Goal: Information Seeking & Learning: Learn about a topic

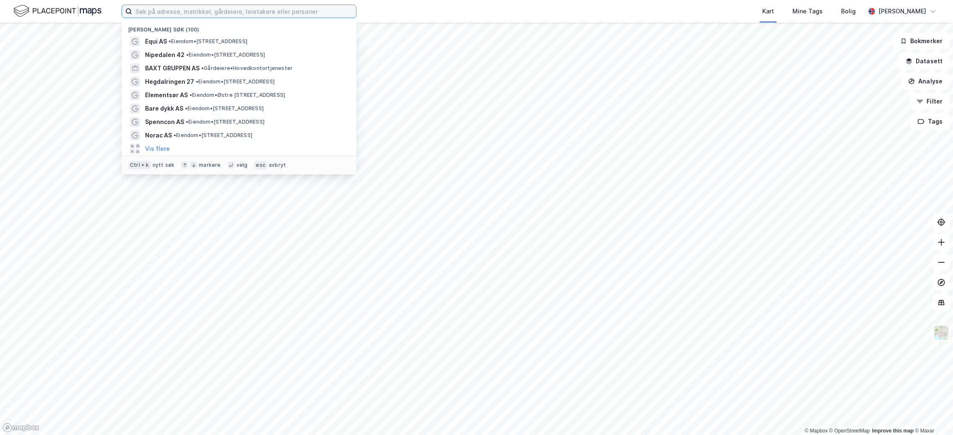
click at [223, 8] on input at bounding box center [244, 11] width 224 height 13
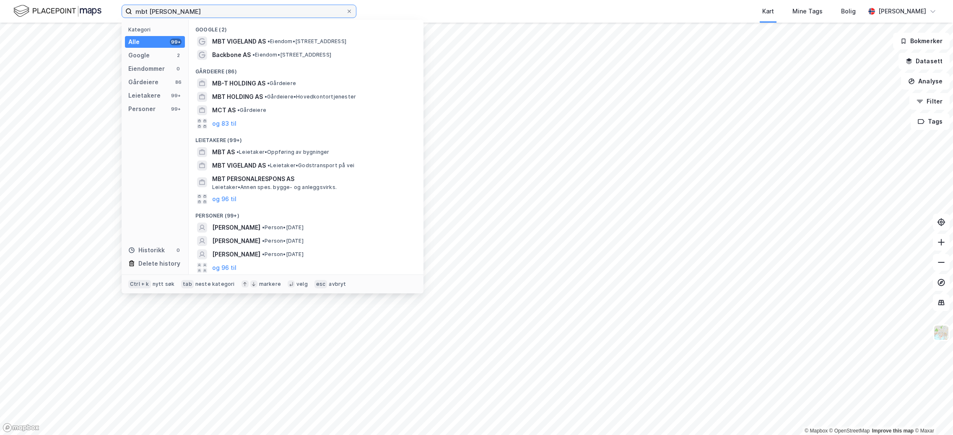
type input "mbt vigeland"
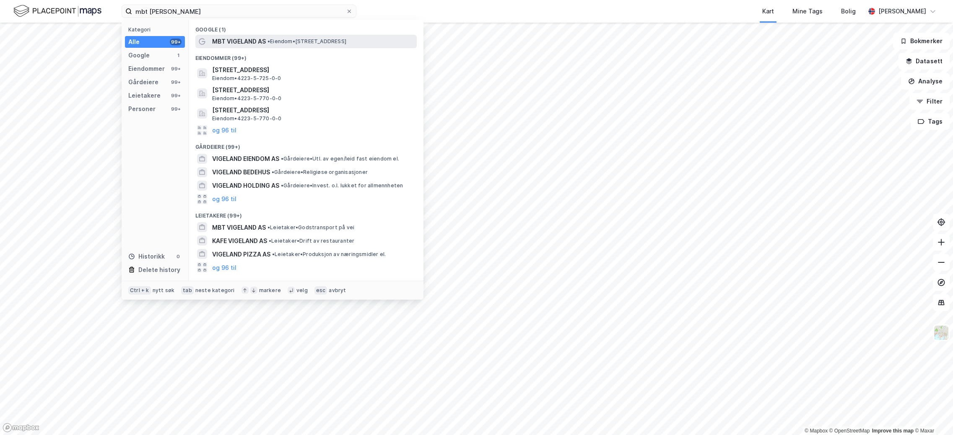
click at [258, 35] on div "MBT VIGELAND AS • Eiendom • Mikkelsmyrveien 8, 4515 Mandal" at bounding box center [305, 41] width 221 height 13
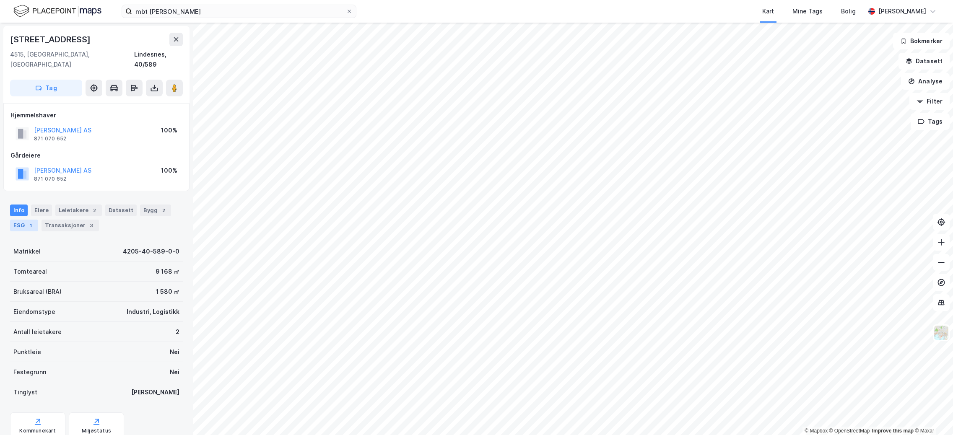
click at [13, 220] on div "ESG 1" at bounding box center [24, 226] width 28 height 12
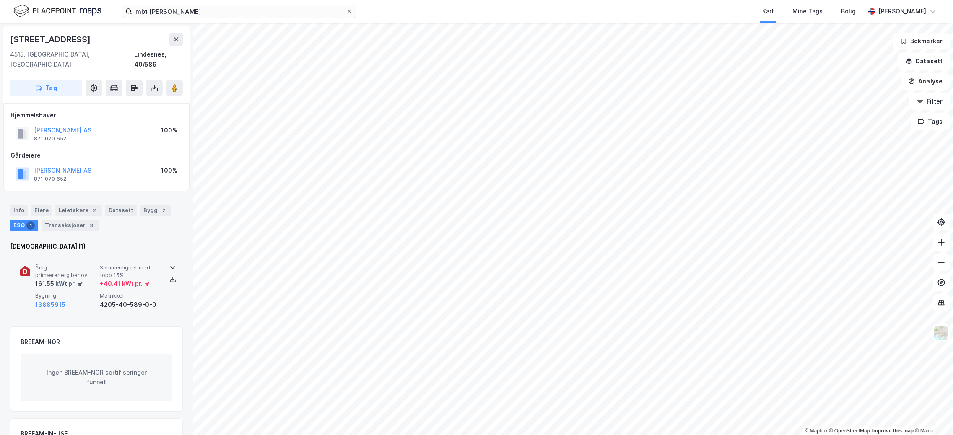
click at [73, 292] on span "Bygning" at bounding box center [65, 295] width 61 height 7
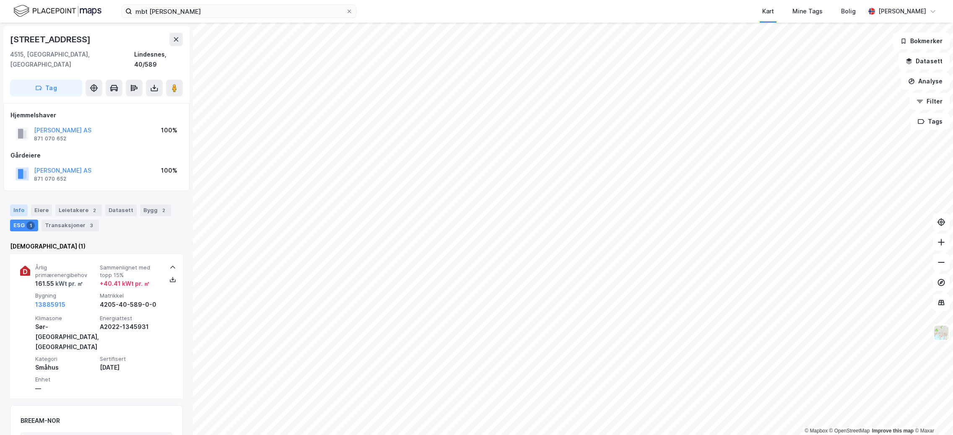
click at [22, 205] on div "Info" at bounding box center [19, 211] width 18 height 12
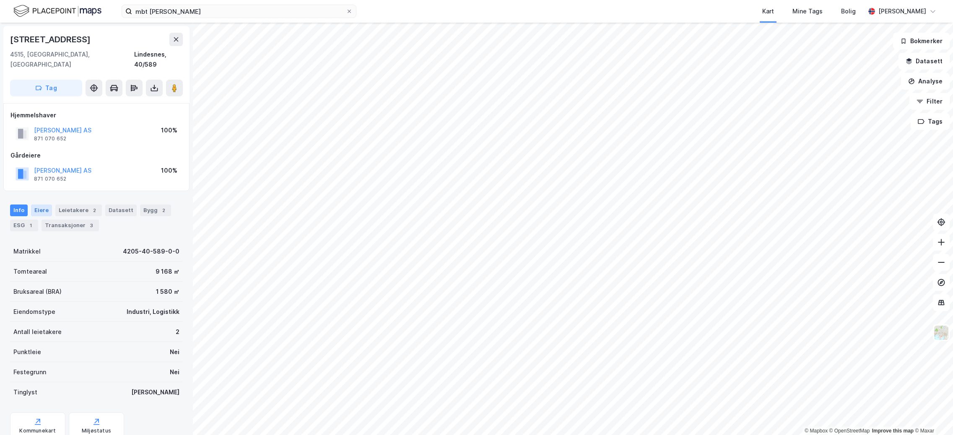
click at [35, 205] on div "Eiere" at bounding box center [41, 211] width 21 height 12
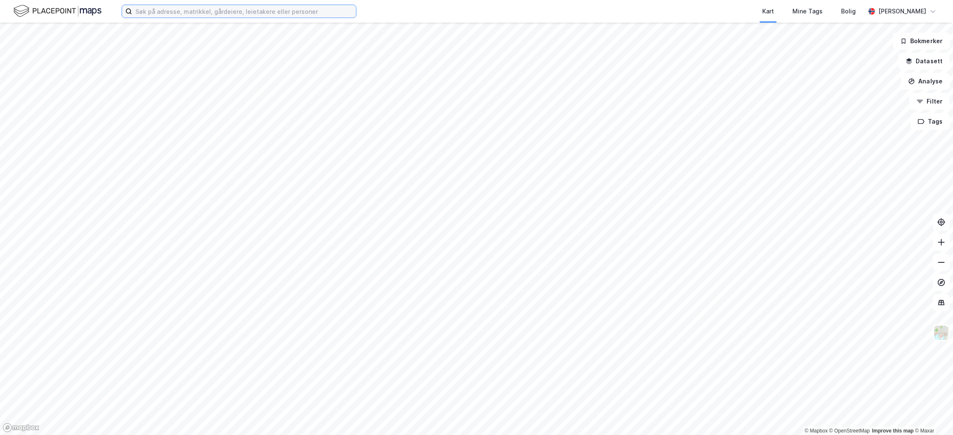
click at [190, 13] on input at bounding box center [244, 11] width 224 height 13
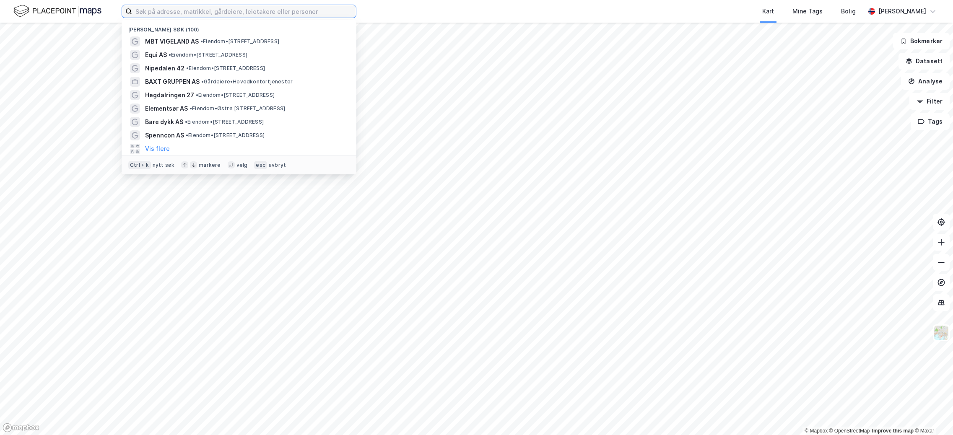
paste input "Acapo Onsagers AS"
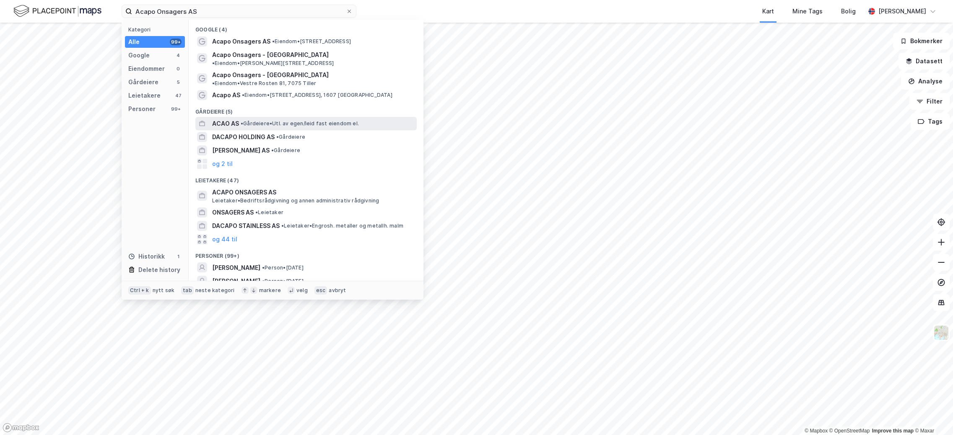
click at [264, 120] on span "• Gårdeiere • Utl. av egen/leid fast eiendom el." at bounding box center [300, 123] width 118 height 7
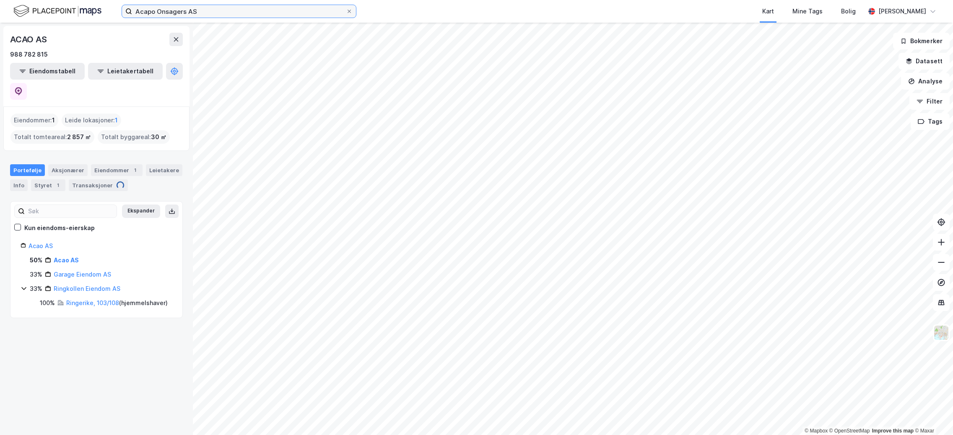
click at [237, 17] on input "Acapo Onsagers AS" at bounding box center [239, 11] width 214 height 13
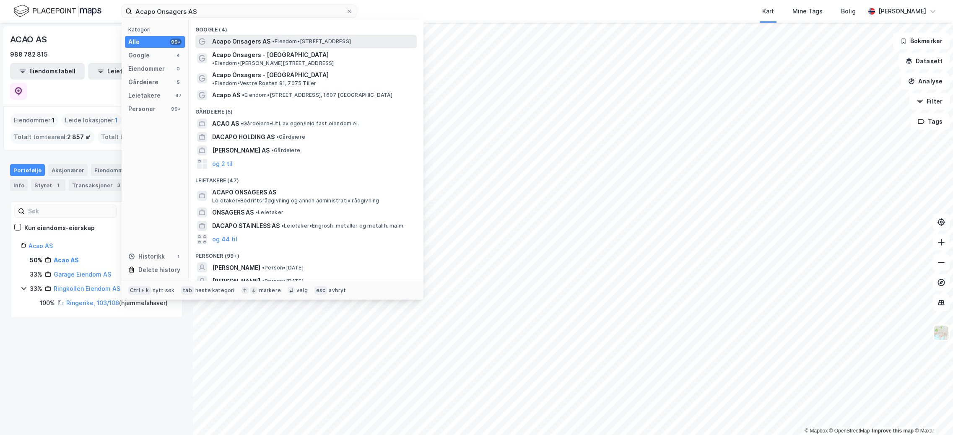
click at [247, 42] on span "Acapo Onsagers AS" at bounding box center [241, 41] width 58 height 10
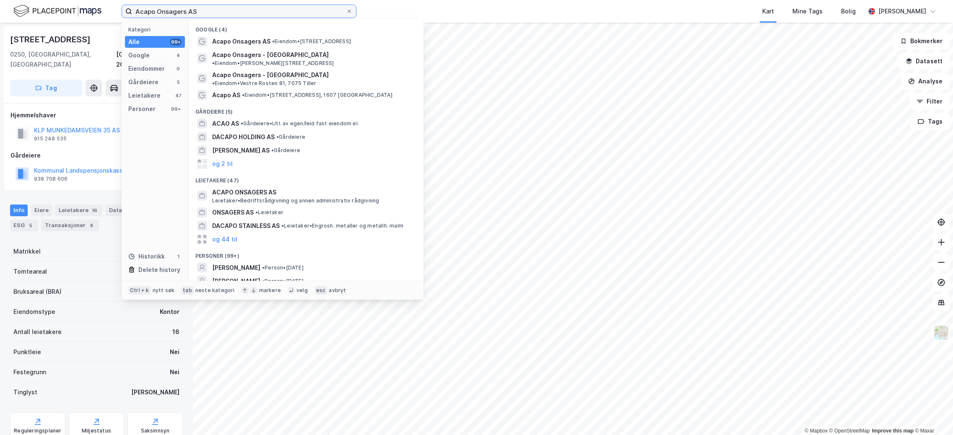
click at [244, 6] on input "Acapo Onsagers AS" at bounding box center [239, 11] width 214 height 13
drag, startPoint x: 216, startPoint y: 11, endPoint x: 47, endPoint y: 14, distance: 168.6
click at [47, 14] on div "Acapo Onsagers AS Kategori Alle 99+ Google 4 Eiendommer 0 Gårdeiere 5 Leietaker…" at bounding box center [476, 11] width 953 height 23
paste input "ker Solution"
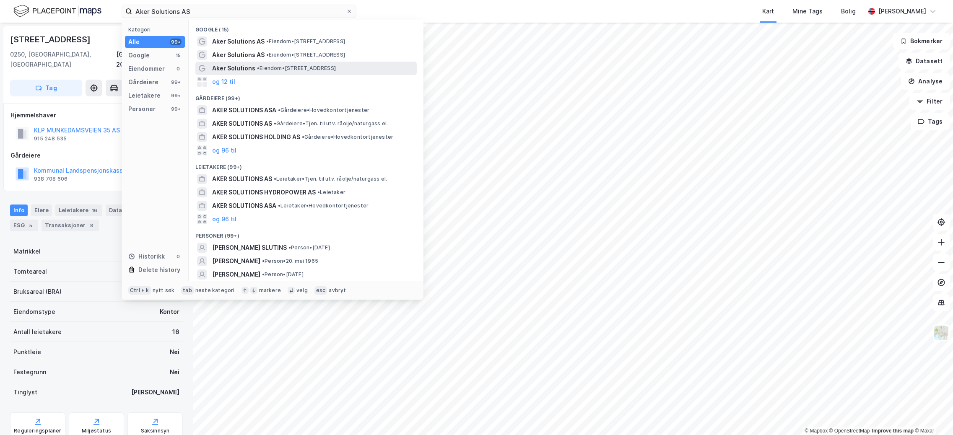
click at [284, 67] on span "• Eiendom • Oksenøyveien 8, 1366 Lysaker" at bounding box center [296, 68] width 79 height 7
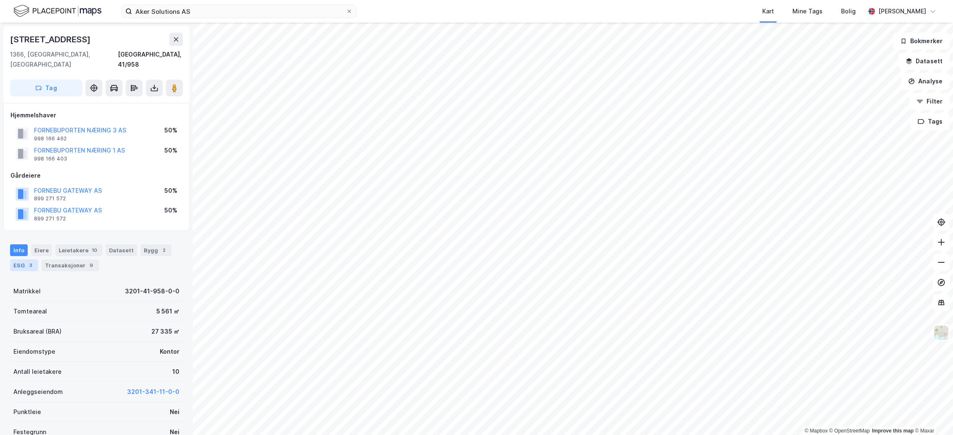
click at [15, 260] on div "ESG 3" at bounding box center [24, 266] width 28 height 12
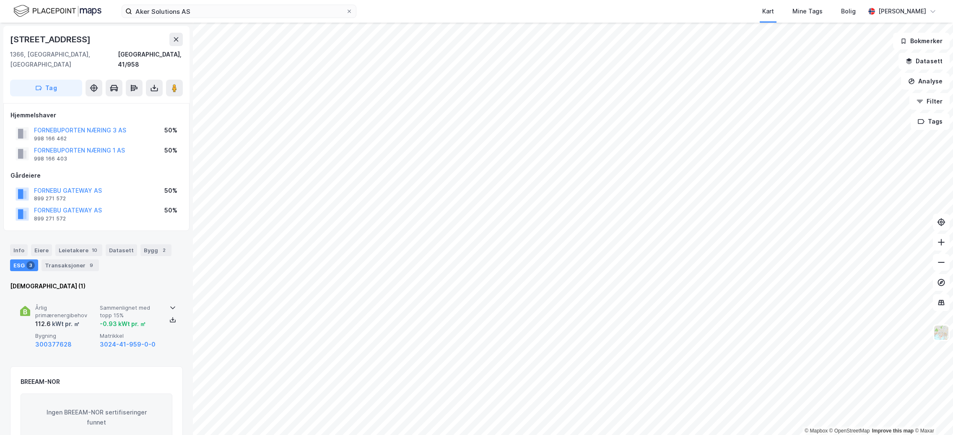
click at [67, 304] on span "Årlig primærenergibehov" at bounding box center [65, 311] width 61 height 15
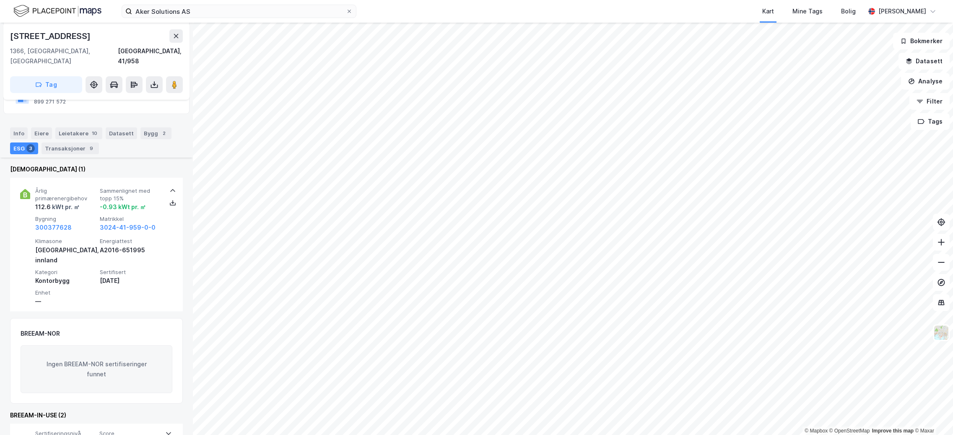
scroll to position [167, 0]
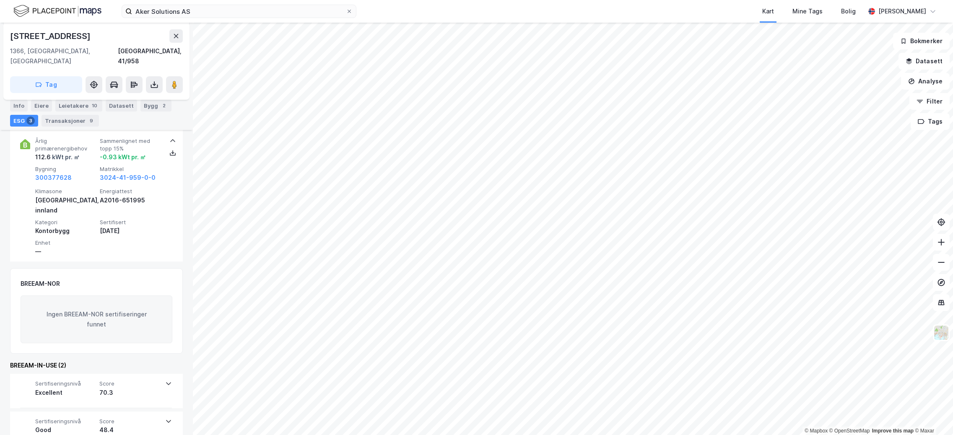
click at [563, 10] on div "Kart Mine Tags Bolig" at bounding box center [631, 11] width 468 height 23
click at [239, 11] on input "Aker Solutions AS" at bounding box center [239, 11] width 214 height 13
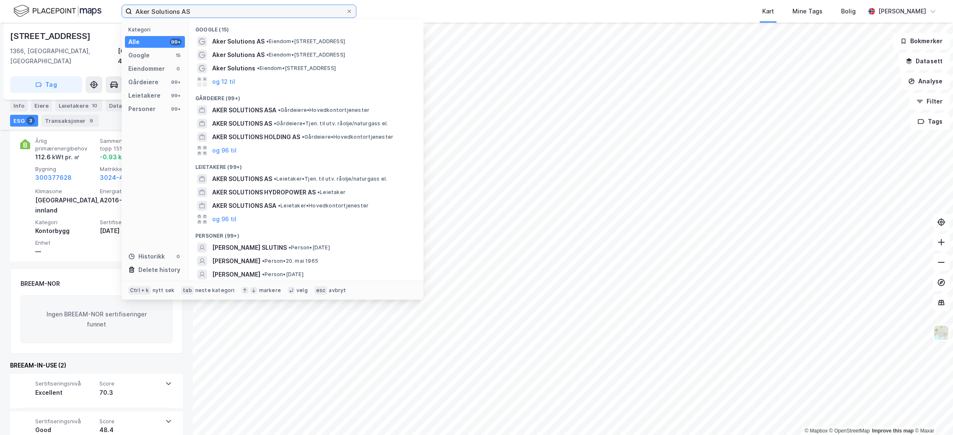
drag, startPoint x: 237, startPoint y: 11, endPoint x: 106, endPoint y: 11, distance: 131.3
click at [106, 11] on div "Aker Solutions AS Kategori Alle 99+ Google 15 Eiendommer 0 Gårdeiere 99+ Leieta…" at bounding box center [476, 11] width 953 height 23
paste input "FP DRIFT"
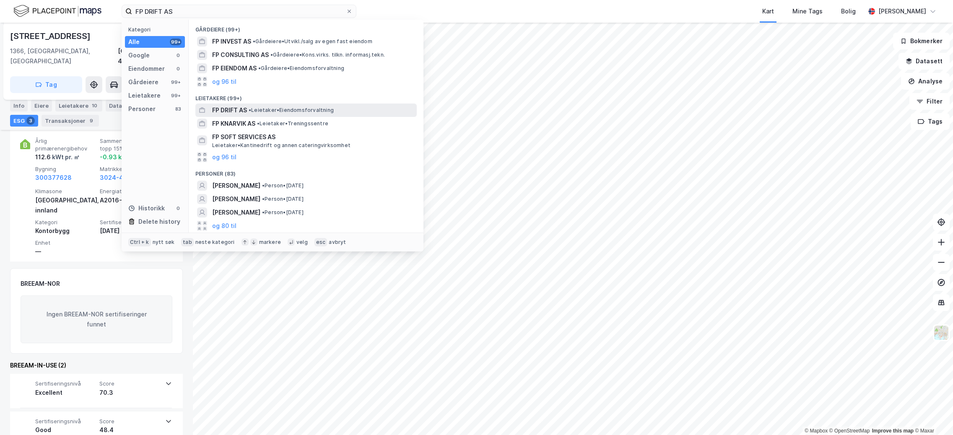
click at [258, 110] on span "• Leietaker • Eiendomsforvaltning" at bounding box center [291, 110] width 85 height 7
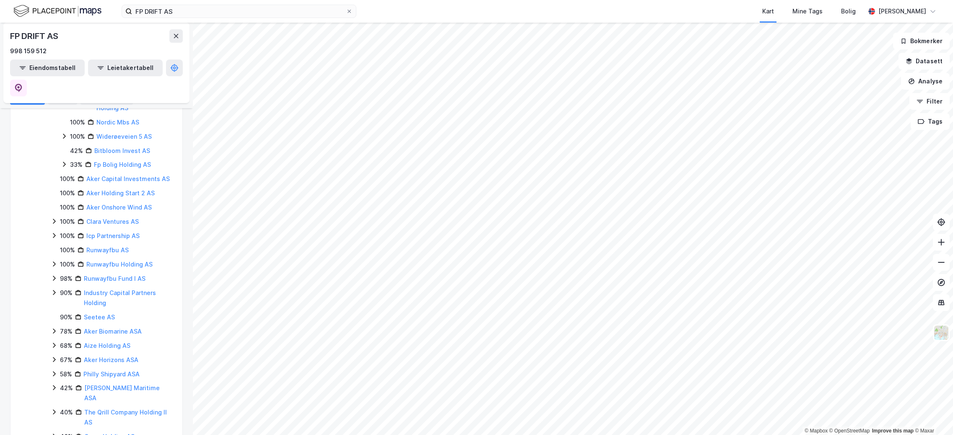
scroll to position [294, 0]
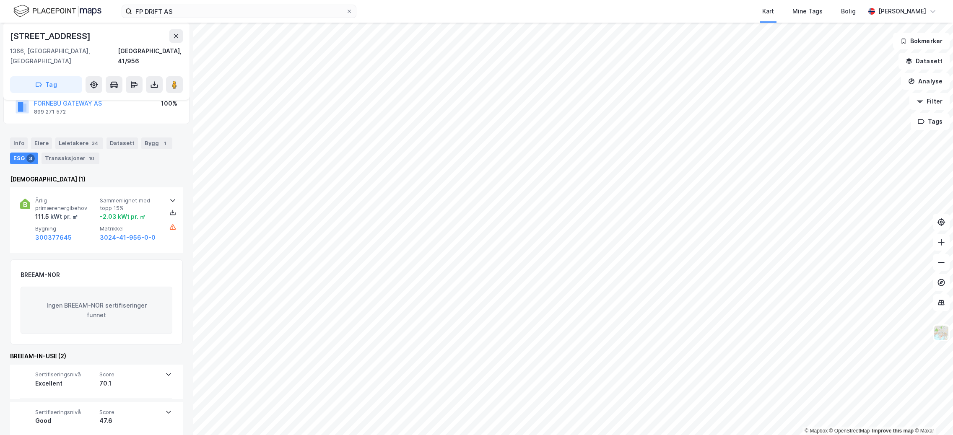
scroll to position [95, 0]
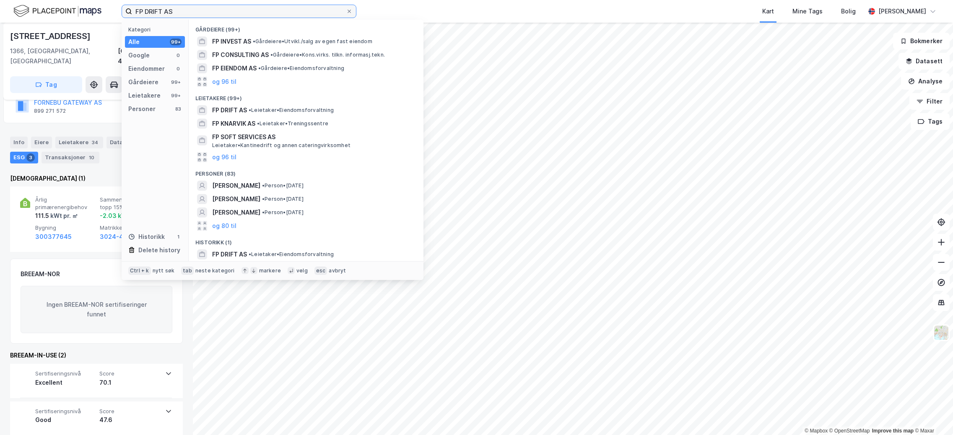
drag, startPoint x: 224, startPoint y: 9, endPoint x: 123, endPoint y: 8, distance: 101.5
click at [123, 8] on label "FP DRIFT AS" at bounding box center [239, 11] width 235 height 13
paste input "Rigedalen 15"
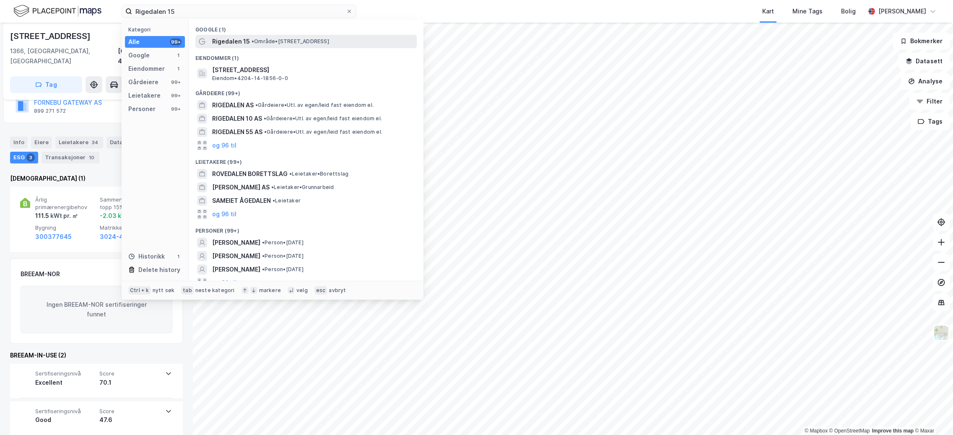
click at [288, 37] on div "Rigedalen 15 • Område • Rigedalen 15, 4626 Kristiansand" at bounding box center [313, 41] width 203 height 10
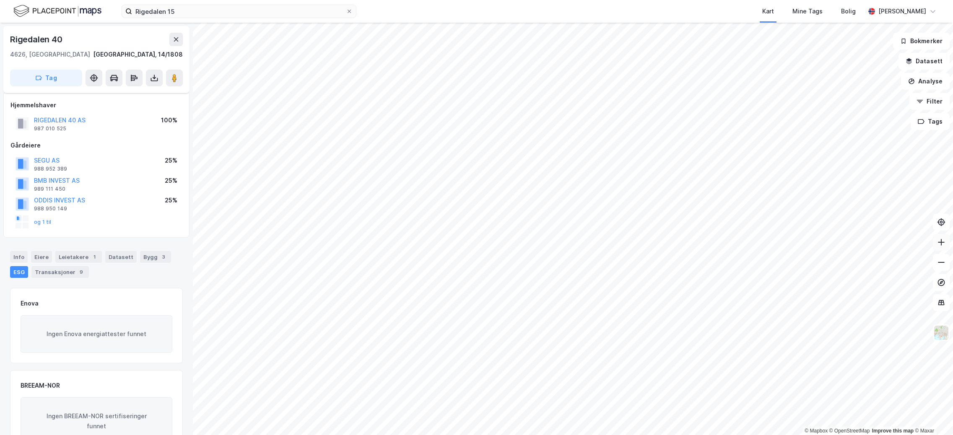
scroll to position [95, 0]
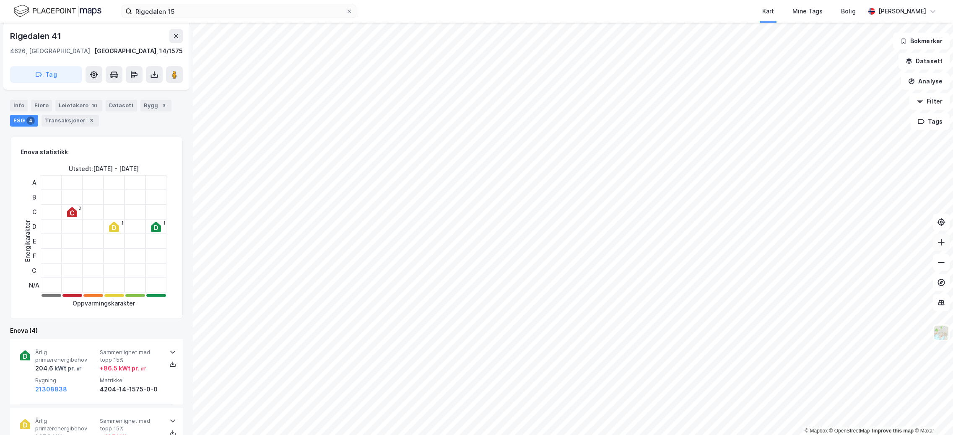
scroll to position [95, 0]
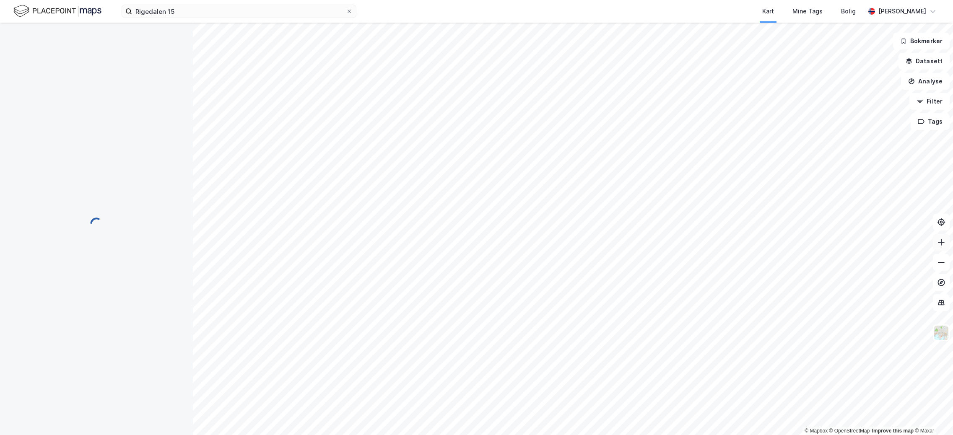
scroll to position [86, 0]
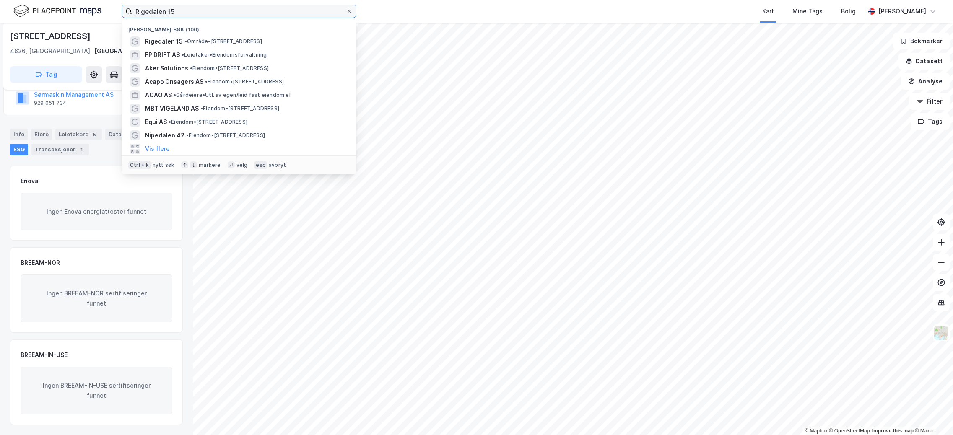
click at [209, 7] on input "Rigedalen 15" at bounding box center [239, 11] width 214 height 13
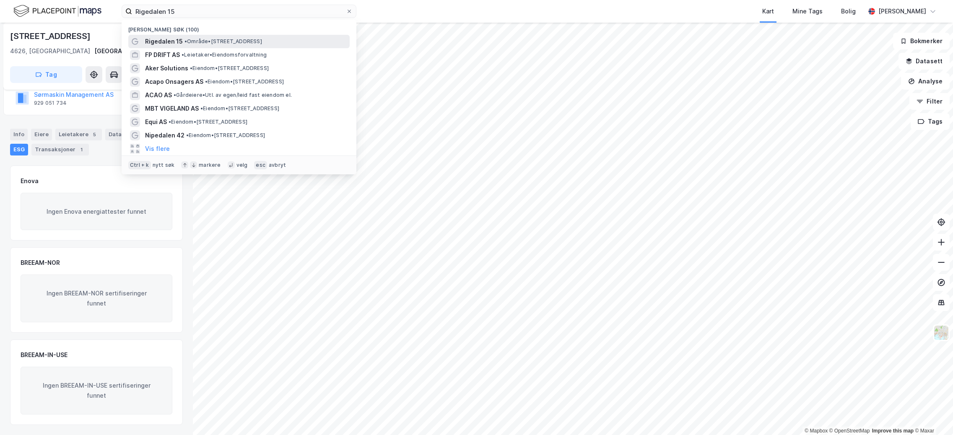
click at [229, 44] on span "• Område • Rigedalen 15, 4626 Kristiansand" at bounding box center [224, 41] width 78 height 7
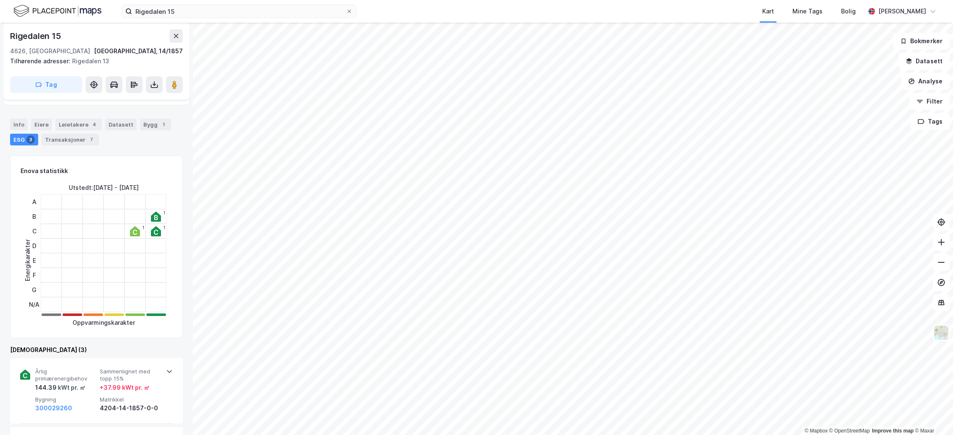
scroll to position [168, 0]
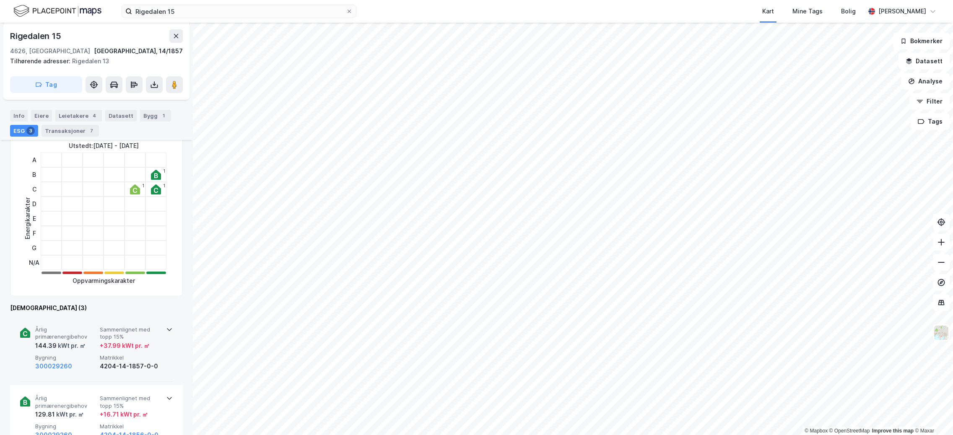
click at [100, 362] on div "4204-14-1857-0-0" at bounding box center [130, 366] width 61 height 10
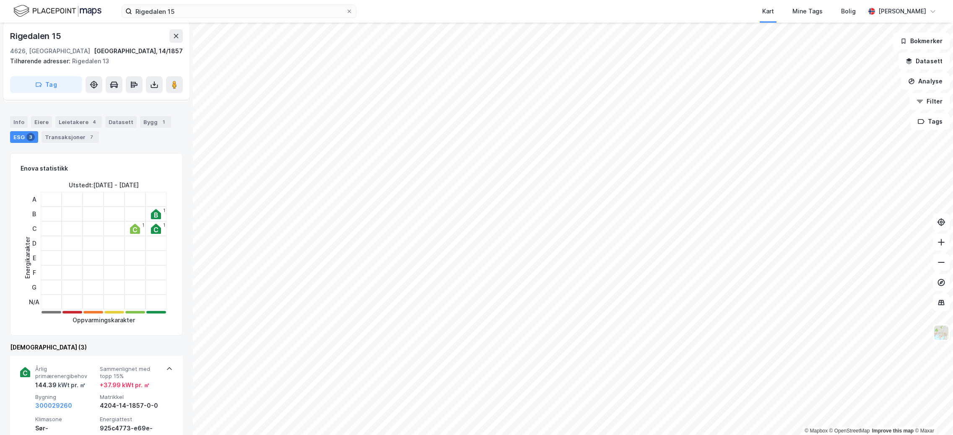
scroll to position [126, 0]
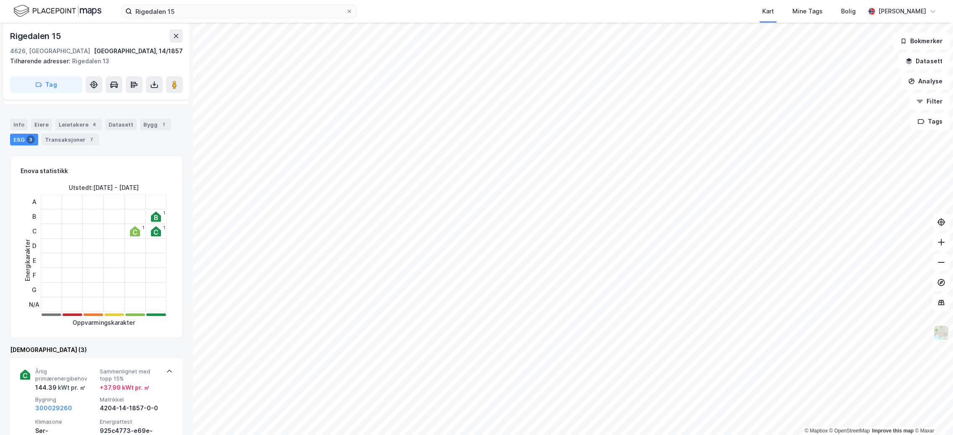
click at [192, 22] on div "Rigedalen 15 Kart Mine Tags Bolig Brage Pedersen" at bounding box center [476, 11] width 953 height 23
click at [201, 14] on input "Rigedalen 15" at bounding box center [239, 11] width 214 height 13
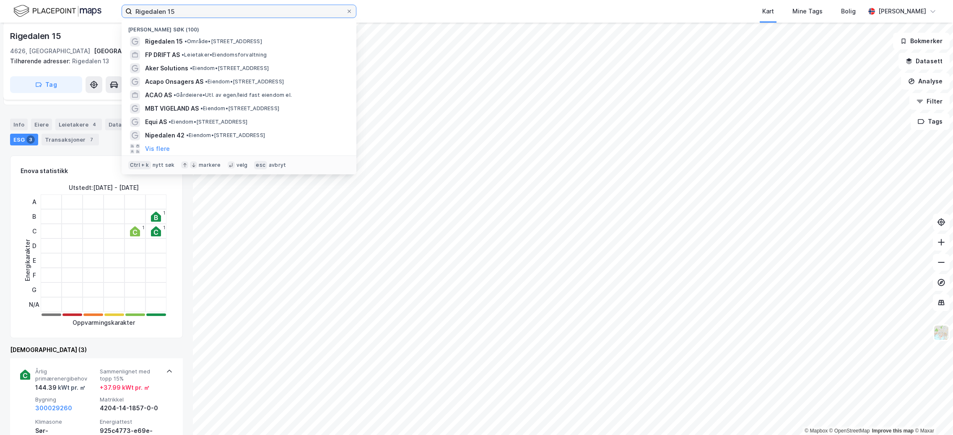
drag, startPoint x: 137, startPoint y: 12, endPoint x: 89, endPoint y: 12, distance: 47.8
click at [89, 12] on div "Rigedalen 15 Nylige søk (100) Rigedalen 15 • Område • Rigedalen 15, 4626 Kristi…" at bounding box center [476, 11] width 953 height 23
paste input "Jeksleveien 100, 2016 FROGNER"
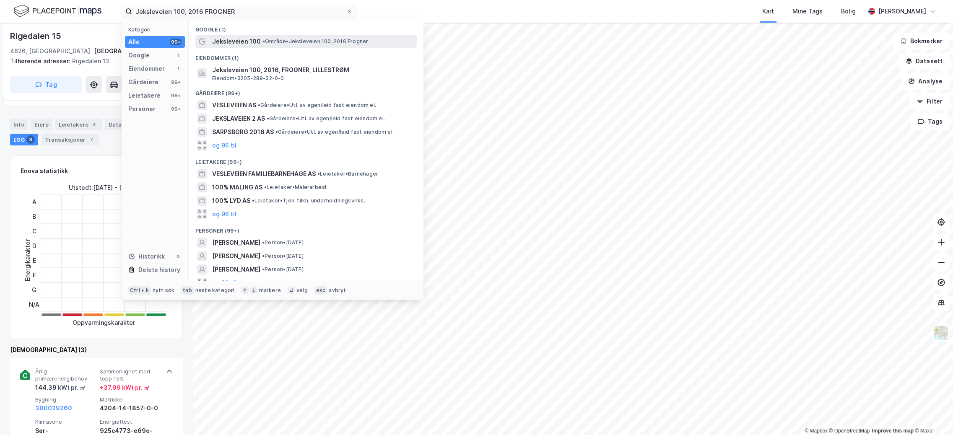
click at [256, 40] on span "Jeksleveien 100" at bounding box center [236, 41] width 49 height 10
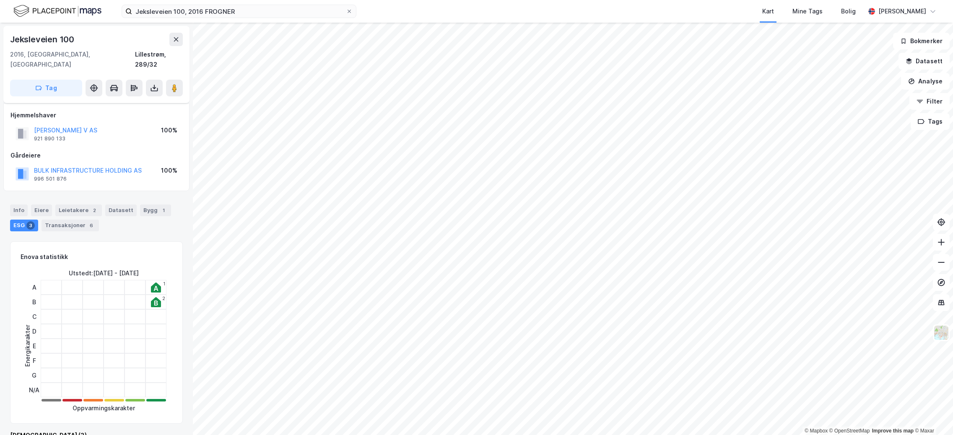
scroll to position [126, 0]
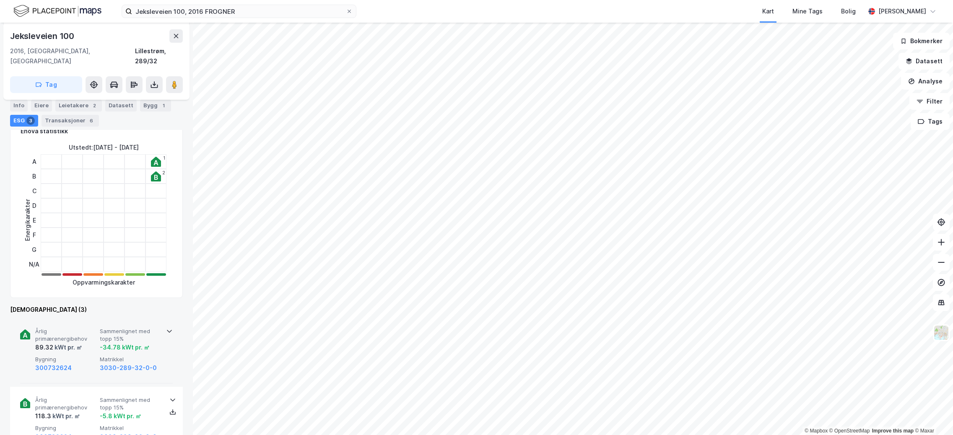
click at [46, 343] on div "89.32 kWt pr. ㎡" at bounding box center [58, 348] width 47 height 10
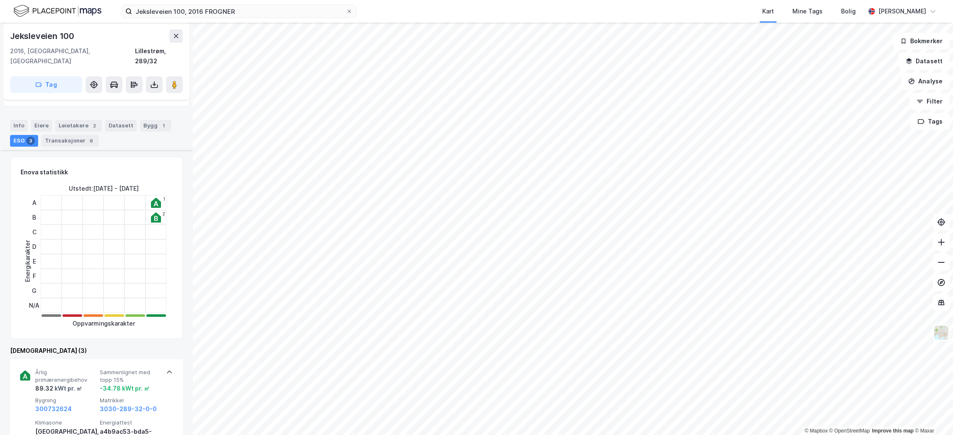
scroll to position [84, 0]
click at [74, 121] on div "Leietakere 2" at bounding box center [78, 127] width 47 height 12
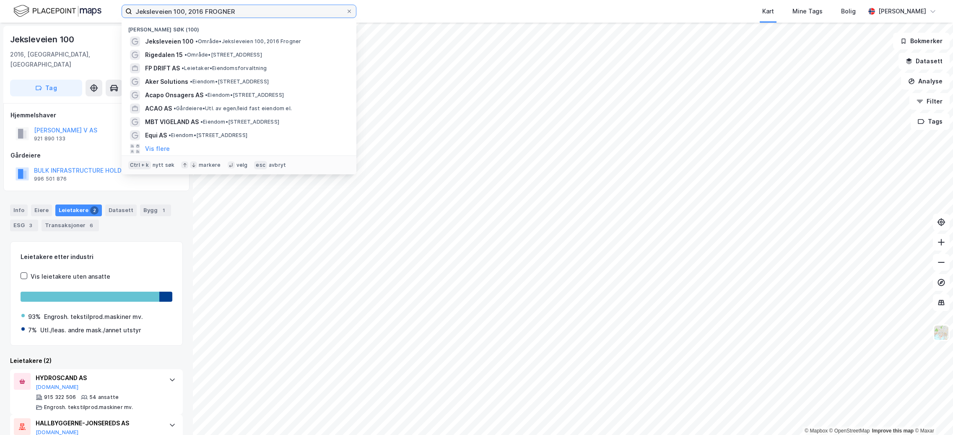
click at [263, 17] on input "Jeksleveien 100, 2016 FROGNER" at bounding box center [239, 11] width 214 height 13
click at [43, 23] on div "Jeksleveien 100, 2016 FROGNER Nylige søk (100) Jeksleveien 100 • Område • Jeksl…" at bounding box center [476, 217] width 953 height 435
paste input "Østre Rosten 80b, Tiller, Norway"
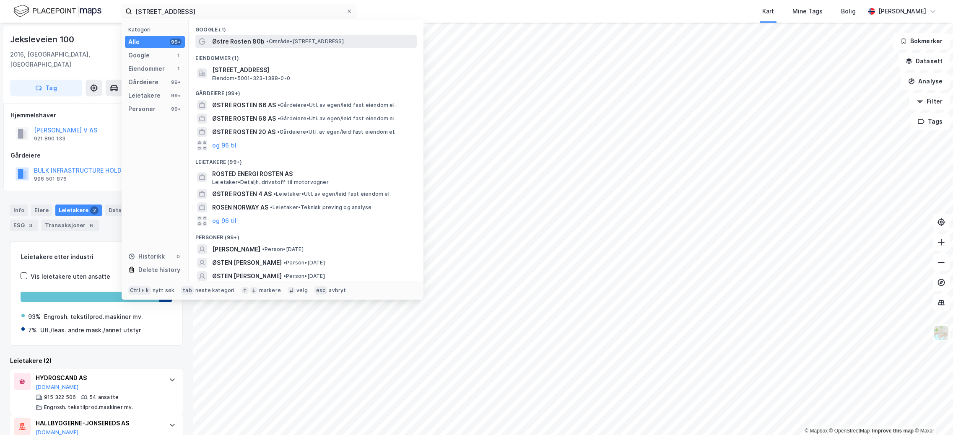
click at [285, 41] on span "• Område • Østre Rosten 80b, 7075 Tiller" at bounding box center [305, 41] width 78 height 7
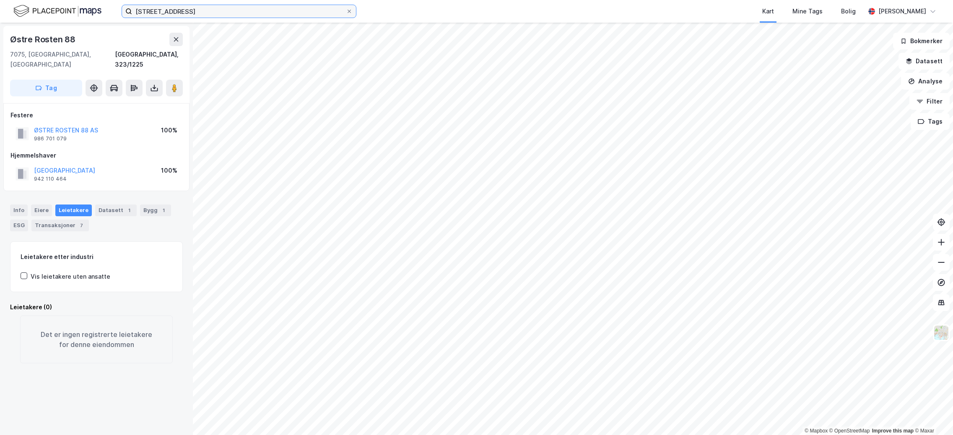
click at [227, 14] on input "Østre Rosten 80b, Tiller, Norway" at bounding box center [239, 11] width 214 height 13
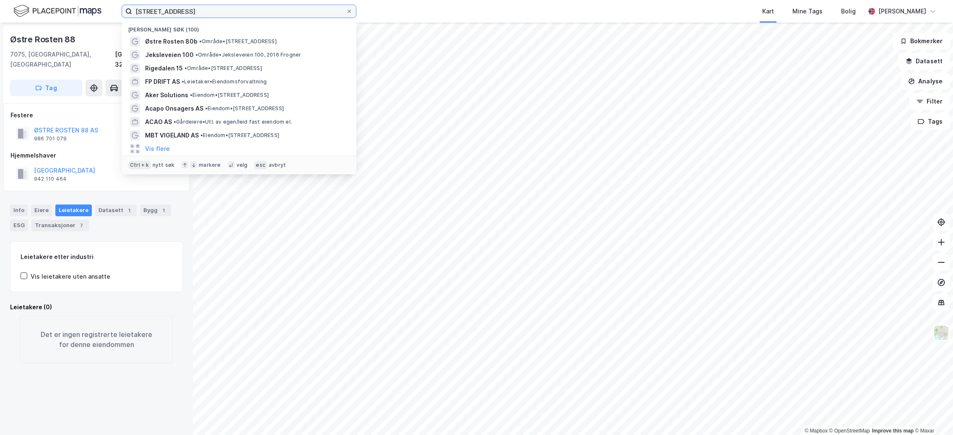
drag, startPoint x: 244, startPoint y: 14, endPoint x: 113, endPoint y: 15, distance: 130.4
click at [113, 15] on div "Østre Rosten 80b, Tiller, Norway Nylige søk (100) Østre Rosten 80b • Område • Ø…" at bounding box center [476, 11] width 953 height 23
paste input "Grorudveien 55, Oslo"
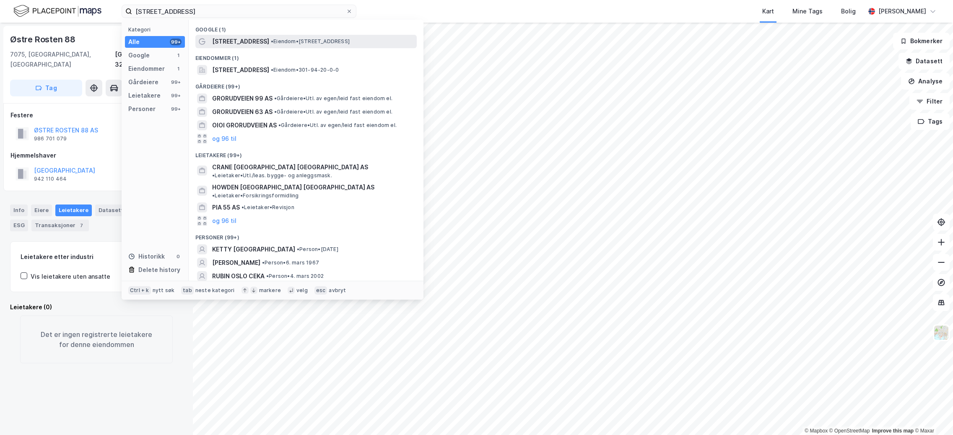
click at [237, 37] on span "[STREET_ADDRESS]" at bounding box center [240, 41] width 57 height 10
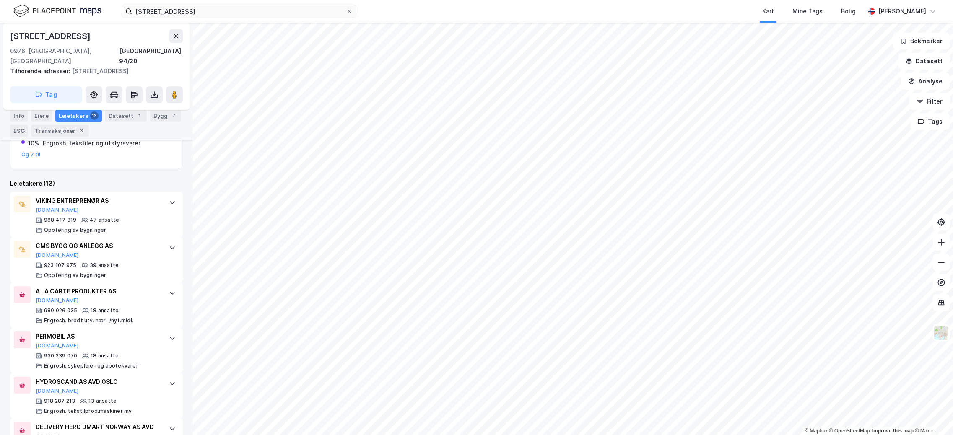
scroll to position [210, 0]
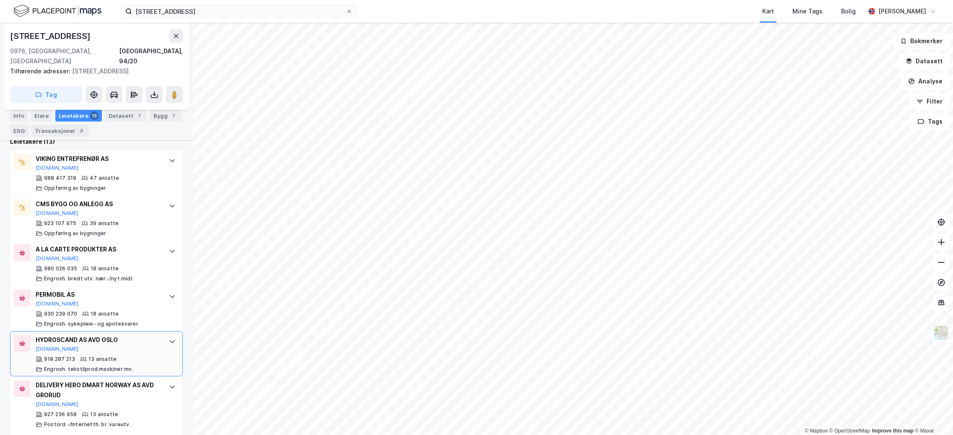
click at [75, 335] on div "HYDROSCAND AS AVD OSLO" at bounding box center [98, 340] width 125 height 10
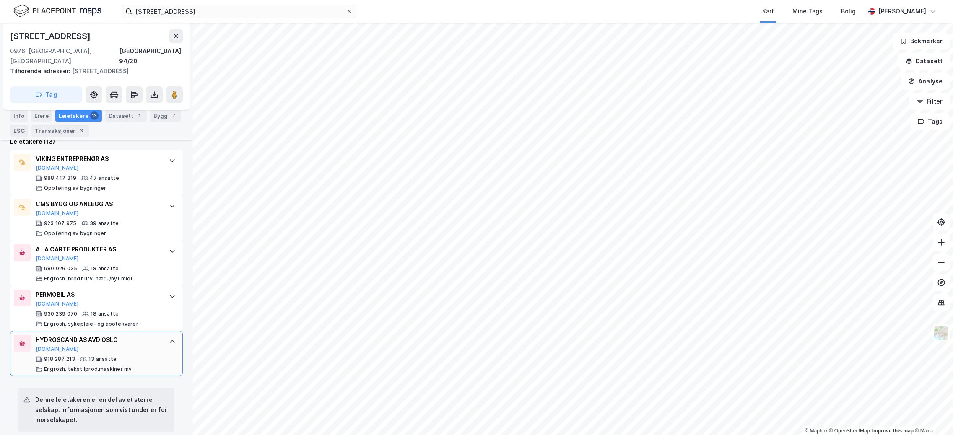
click at [75, 335] on div "HYDROSCAND AS AVD OSLO" at bounding box center [98, 340] width 125 height 10
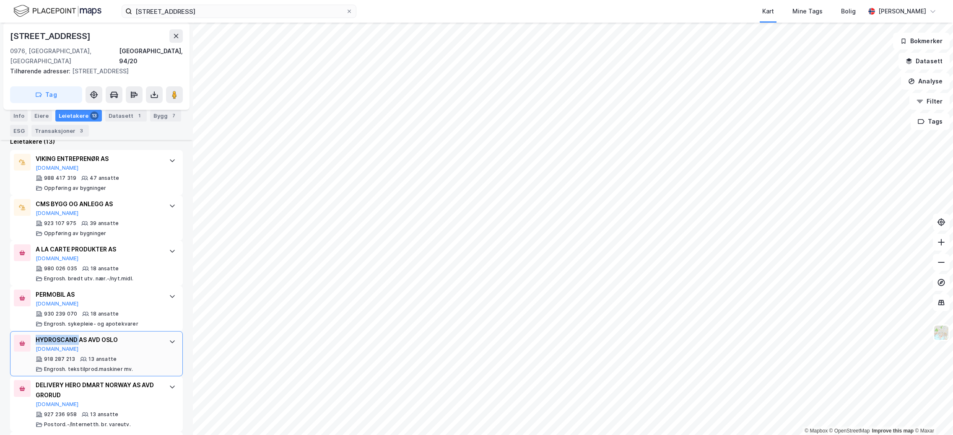
click at [75, 335] on div "HYDROSCAND AS AVD OSLO" at bounding box center [98, 340] width 125 height 10
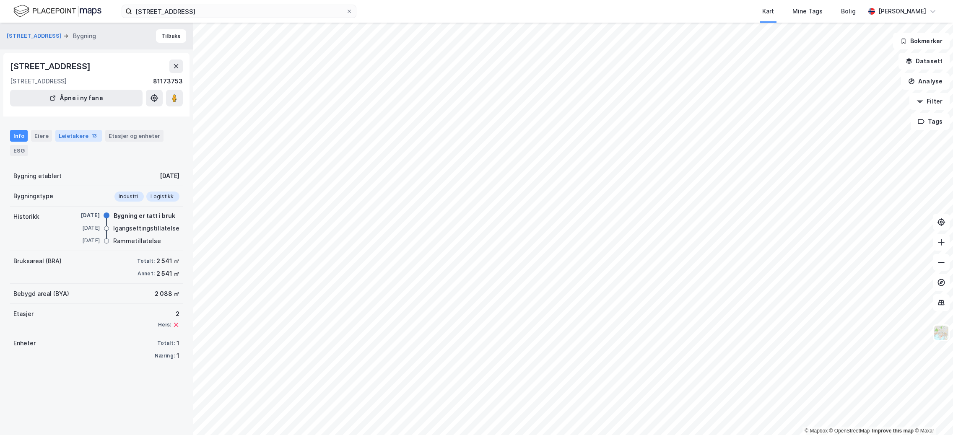
click at [81, 134] on div "Leietakere 13" at bounding box center [78, 136] width 47 height 12
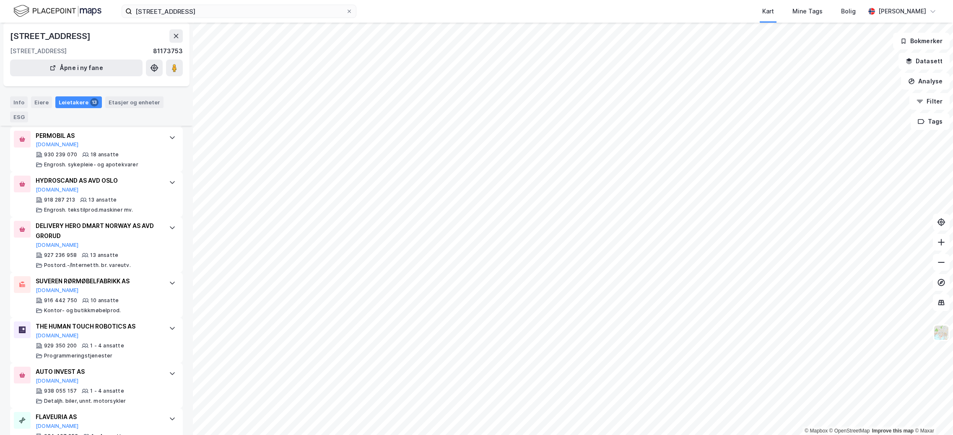
scroll to position [335, 0]
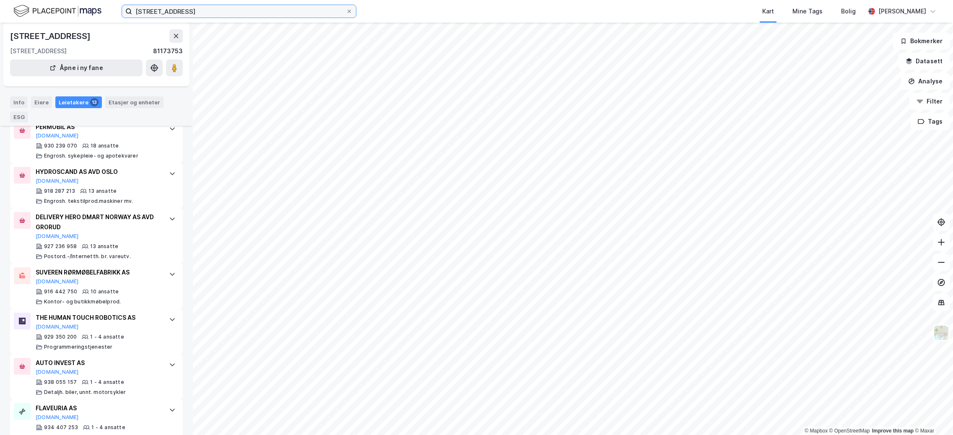
click at [238, 12] on input "Grorudveien 55, Oslo, Norway" at bounding box center [239, 11] width 214 height 13
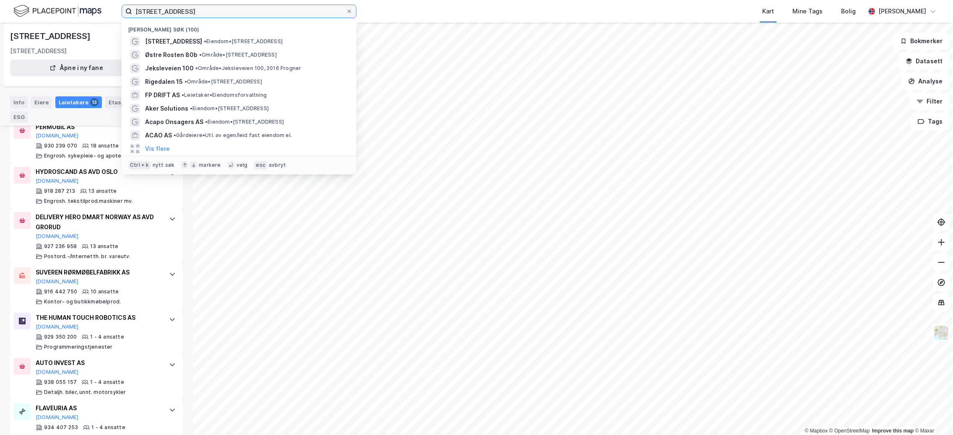
drag, startPoint x: 92, startPoint y: 7, endPoint x: 47, endPoint y: 5, distance: 44.9
click at [47, 5] on div "Grorudveien 55, Oslo, Norway Nylige søk (100) Grorudveien 55 • Eiendom • Grorud…" at bounding box center [476, 11] width 953 height 23
paste input "Norac AS"
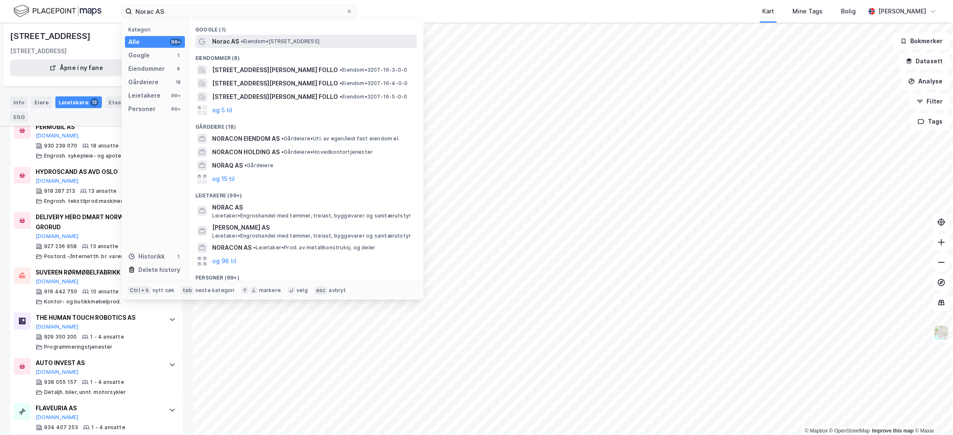
click at [269, 41] on span "• Eiendom • Kystveien 18, 4841 Arendal" at bounding box center [280, 41] width 79 height 7
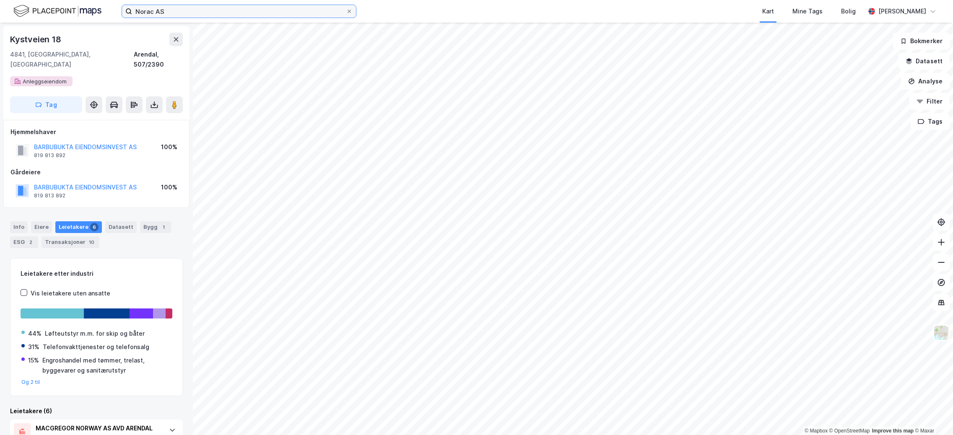
click at [216, 8] on input "Norac AS" at bounding box center [239, 11] width 214 height 13
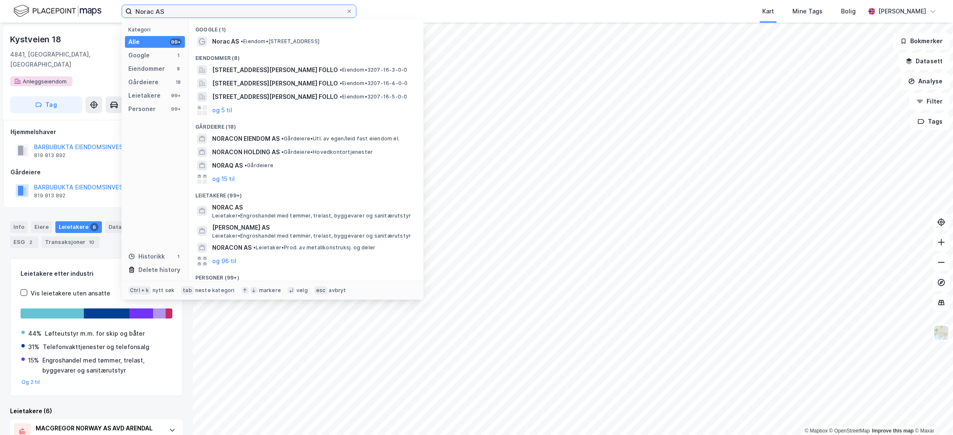
drag, startPoint x: 196, startPoint y: 13, endPoint x: 131, endPoint y: 8, distance: 65.6
click at [131, 8] on label "Norac AS" at bounding box center [239, 11] width 235 height 13
paste input "OPS Composites Solutions"
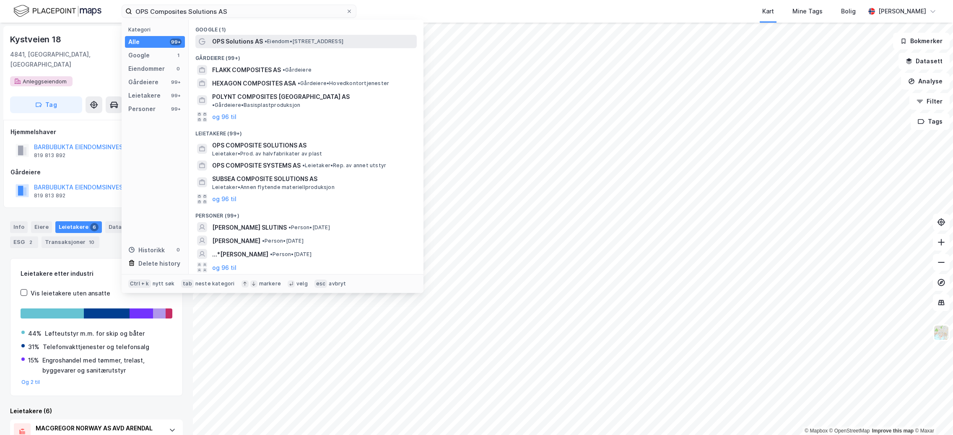
click at [265, 39] on span "•" at bounding box center [266, 41] width 3 height 6
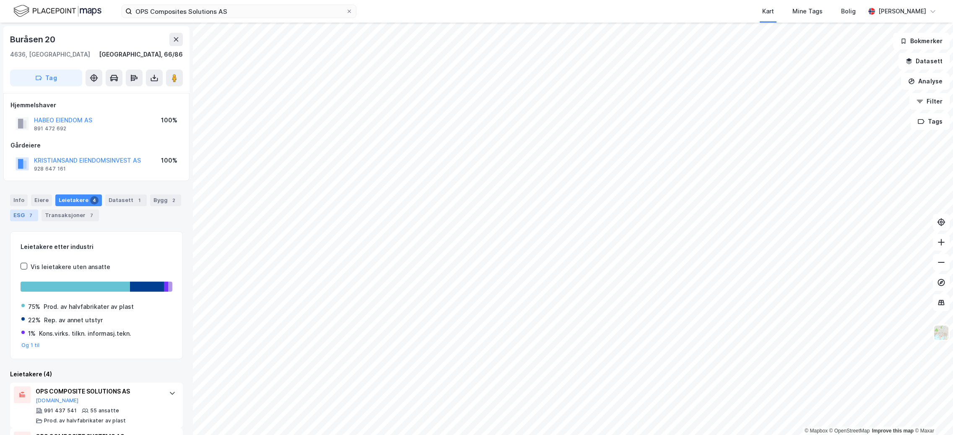
click at [29, 219] on div "7" at bounding box center [30, 215] width 8 height 8
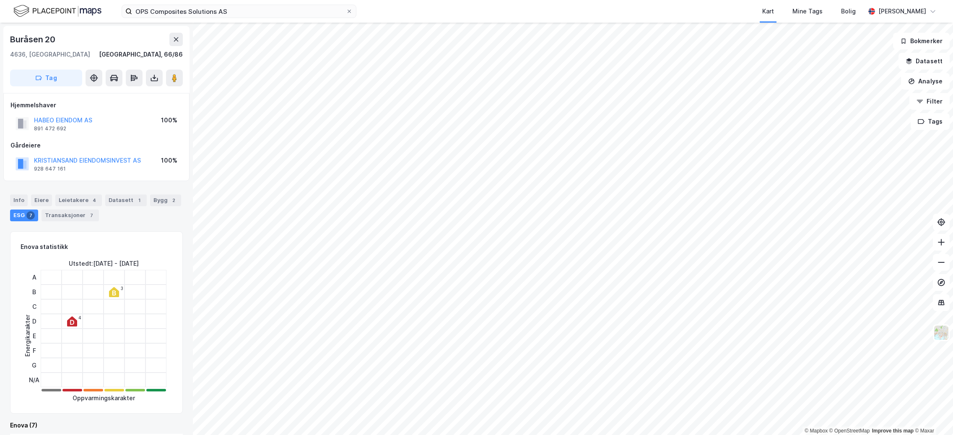
scroll to position [42, 0]
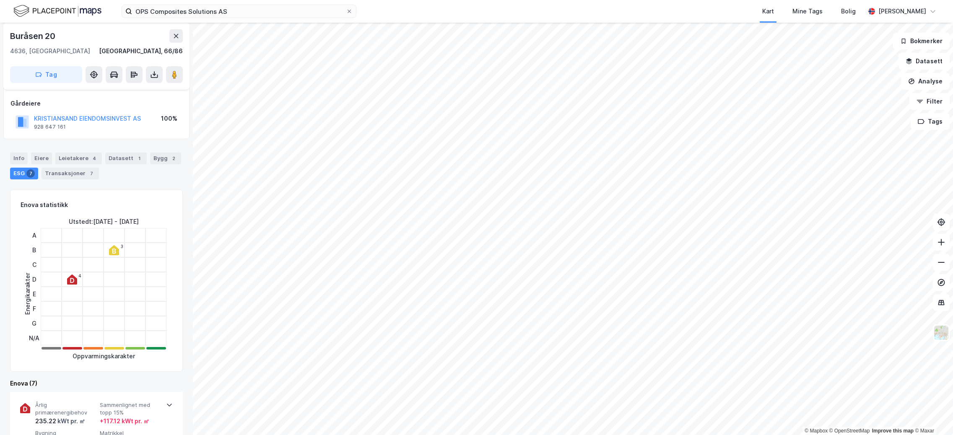
click at [125, 262] on div at bounding box center [135, 264] width 21 height 15
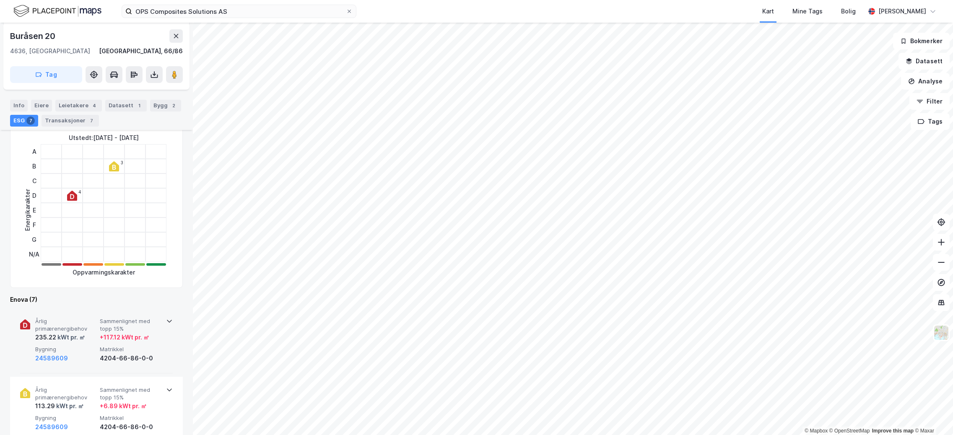
click at [128, 327] on span "Sammenlignet med topp 15%" at bounding box center [130, 325] width 61 height 15
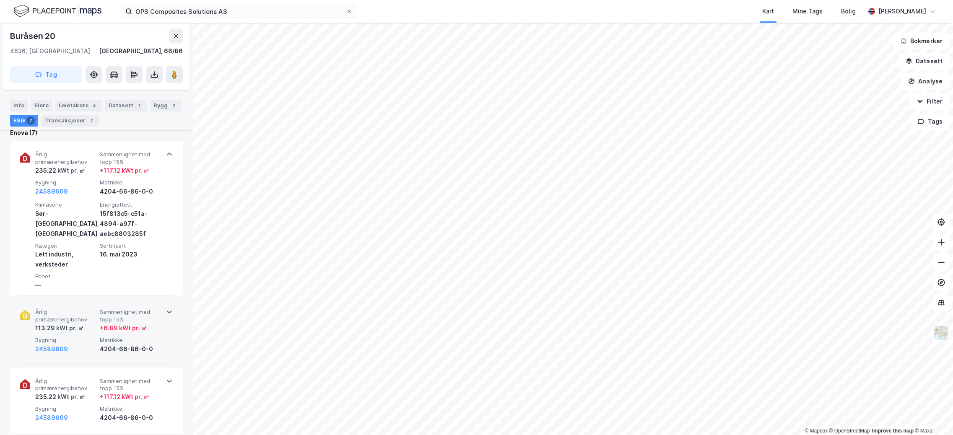
scroll to position [294, 0]
click at [147, 325] on div "+ 6.89 kWt pr. ㎡" at bounding box center [130, 327] width 61 height 10
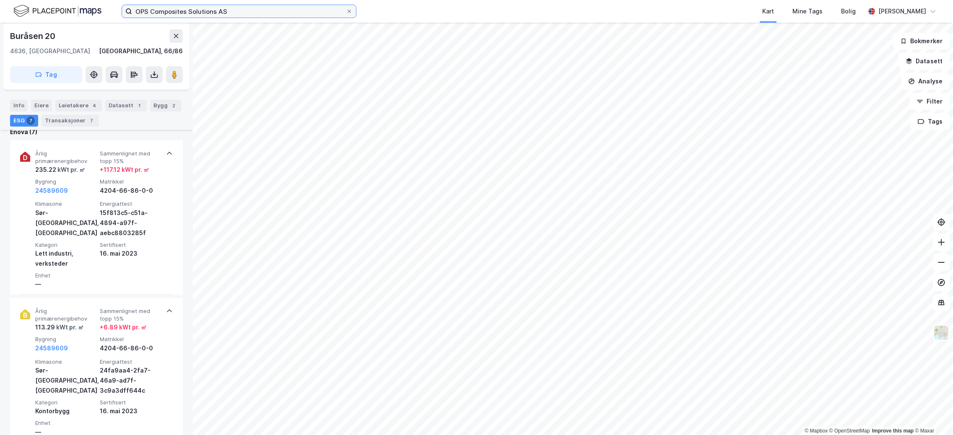
click at [249, 15] on input "OPS Composites Solutions AS" at bounding box center [239, 11] width 214 height 13
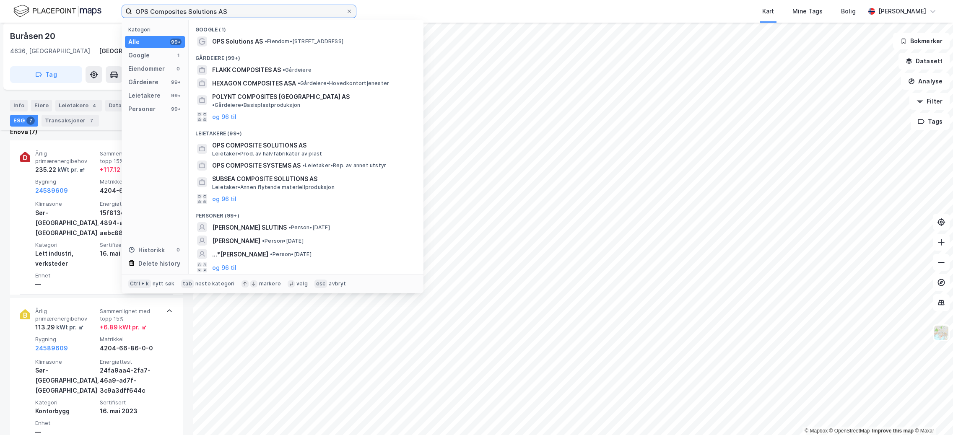
drag, startPoint x: 254, startPoint y: 10, endPoint x: 97, endPoint y: 8, distance: 156.8
click at [98, 8] on div "OPS Composites Solutions AS Kategori Alle 99+ Google 1 Eiendommer 0 Gårdeiere 9…" at bounding box center [476, 11] width 953 height 23
paste input "techo"
type input "Otechos AS"
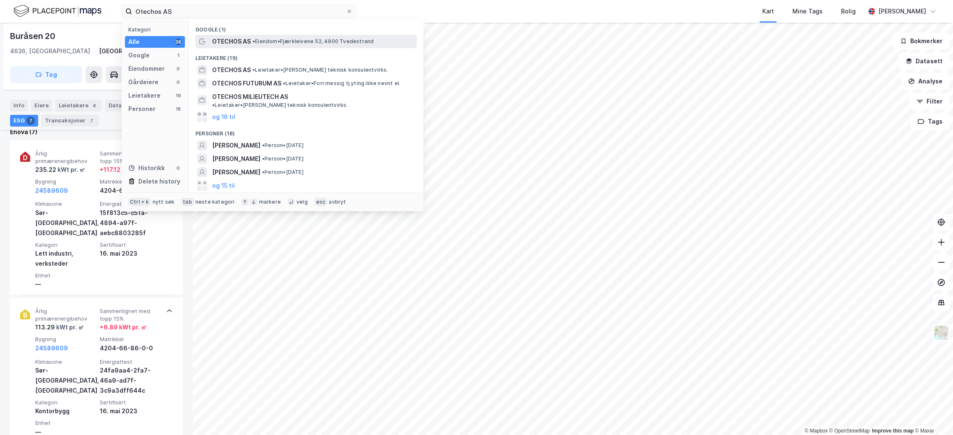
click at [309, 42] on span "• Eiendom • Fjærkleivene 52, 4900 Tvedestrand" at bounding box center [312, 41] width 121 height 7
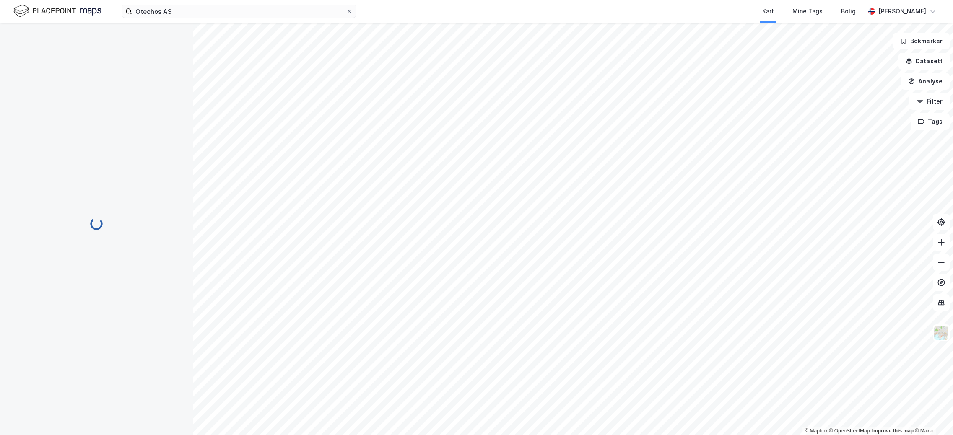
scroll to position [158, 0]
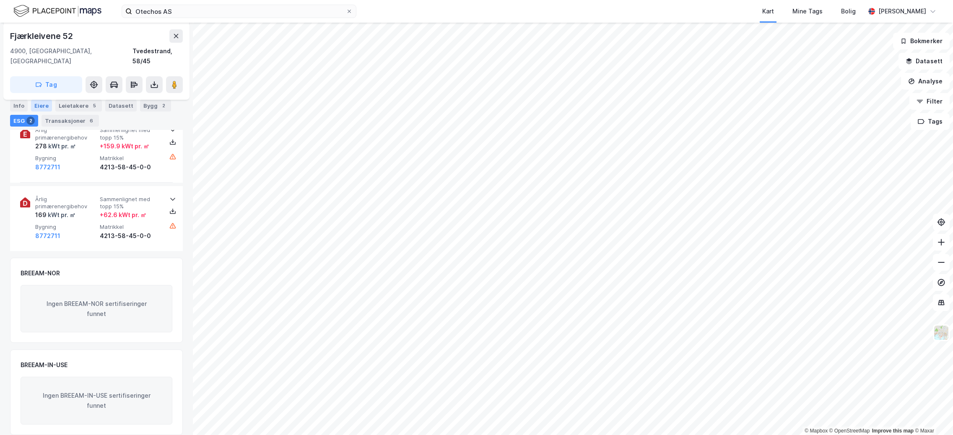
click at [50, 104] on div "Info Eiere Leietakere 5 Datasett Bygg 2 ESG 2 Transaksjoner 6" at bounding box center [96, 113] width 173 height 27
click at [44, 104] on div "Eiere" at bounding box center [41, 106] width 21 height 12
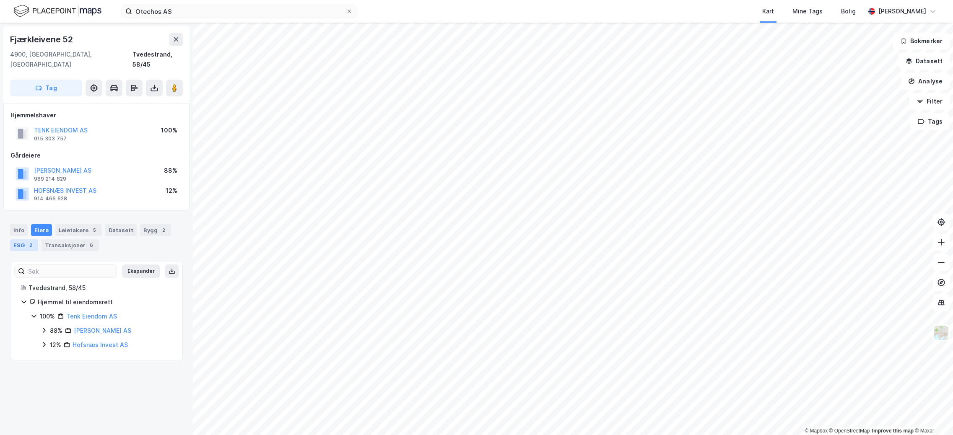
click at [17, 239] on div "ESG 2" at bounding box center [24, 245] width 28 height 12
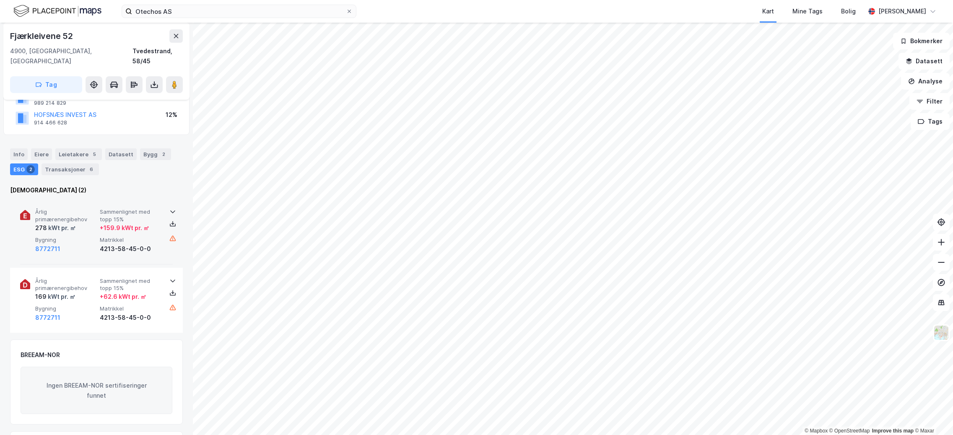
scroll to position [84, 0]
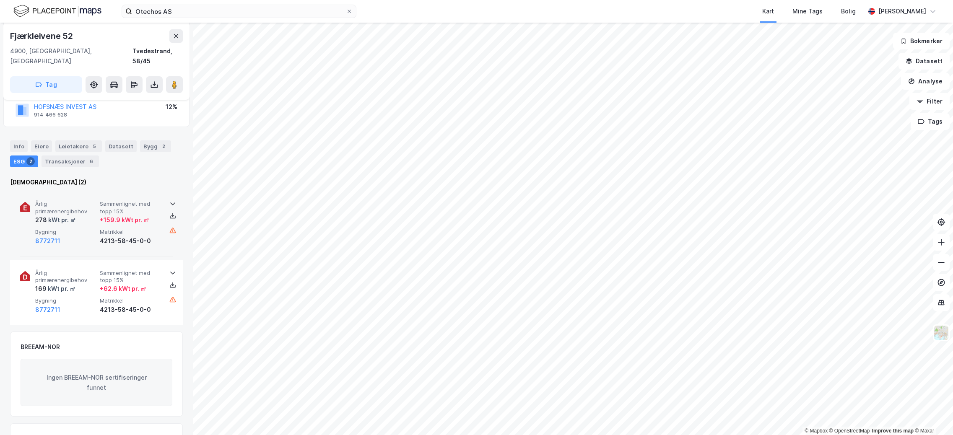
click at [120, 215] on div "+ 159.9 kWt pr. ㎡" at bounding box center [124, 220] width 49 height 10
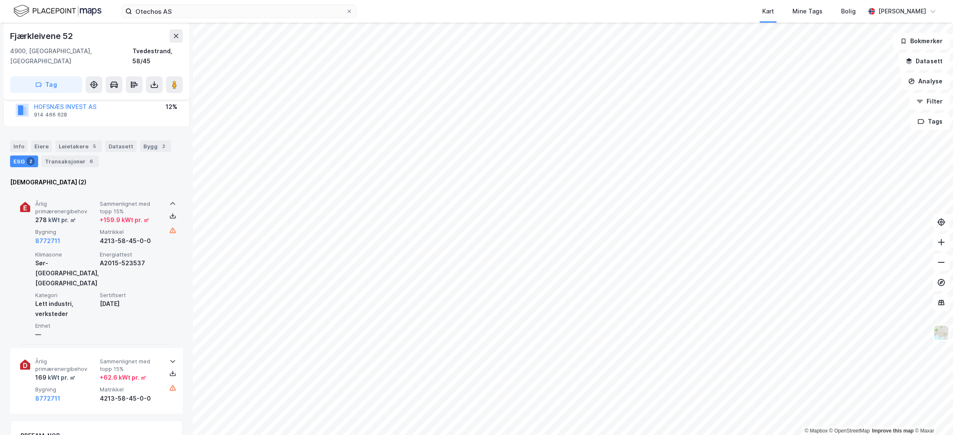
scroll to position [126, 0]
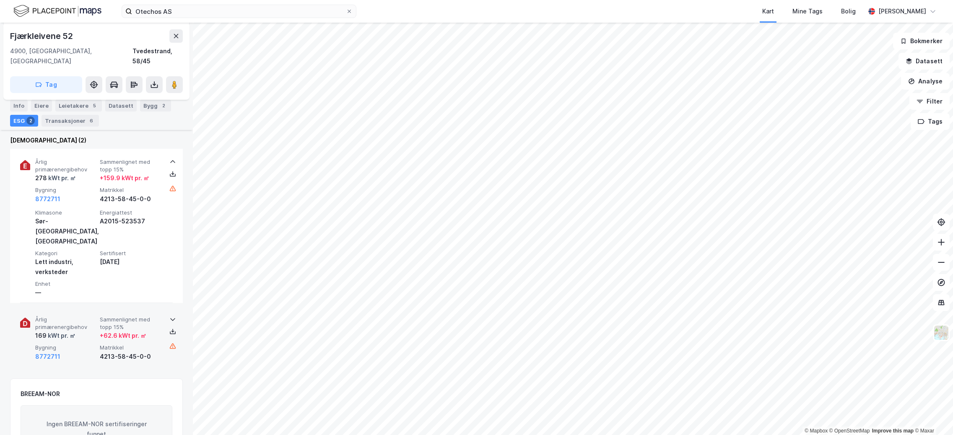
click at [120, 316] on span "Sammenlignet med topp 15%" at bounding box center [130, 323] width 61 height 15
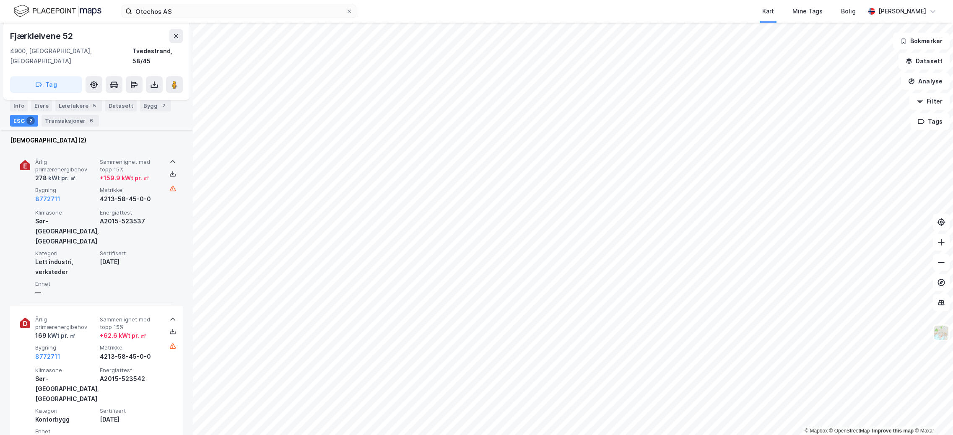
click at [152, 250] on span "Sertifisert" at bounding box center [130, 253] width 61 height 7
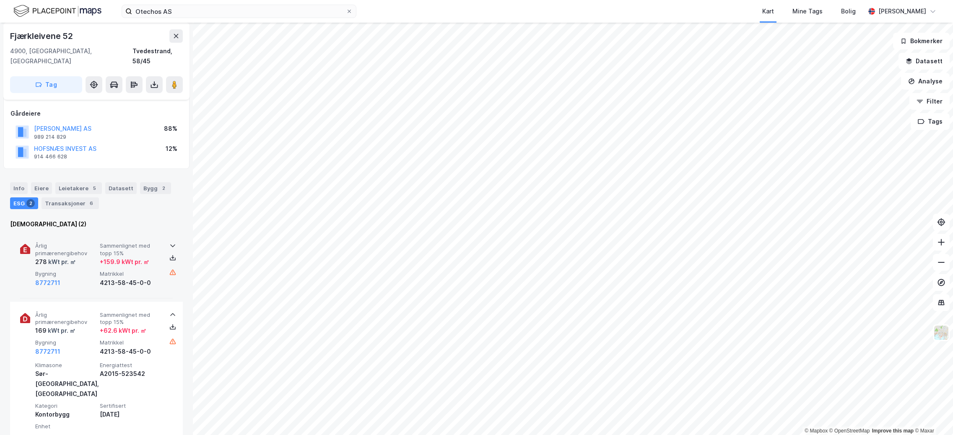
scroll to position [0, 0]
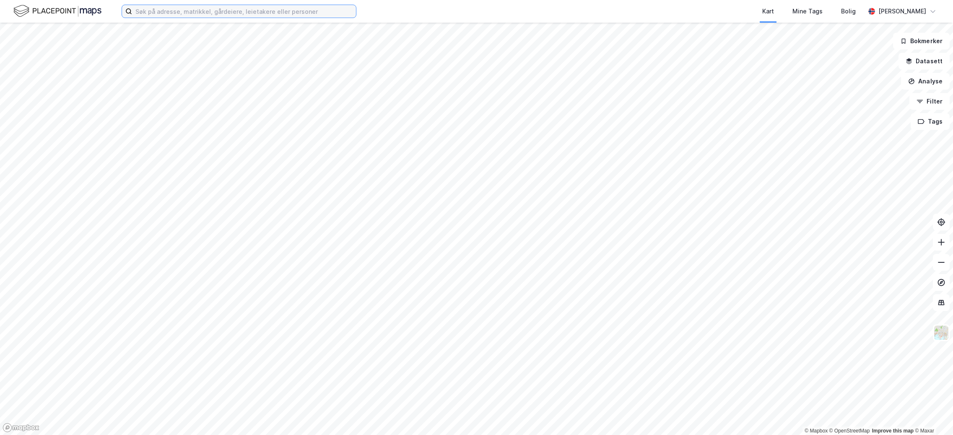
click at [271, 10] on input at bounding box center [244, 11] width 224 height 13
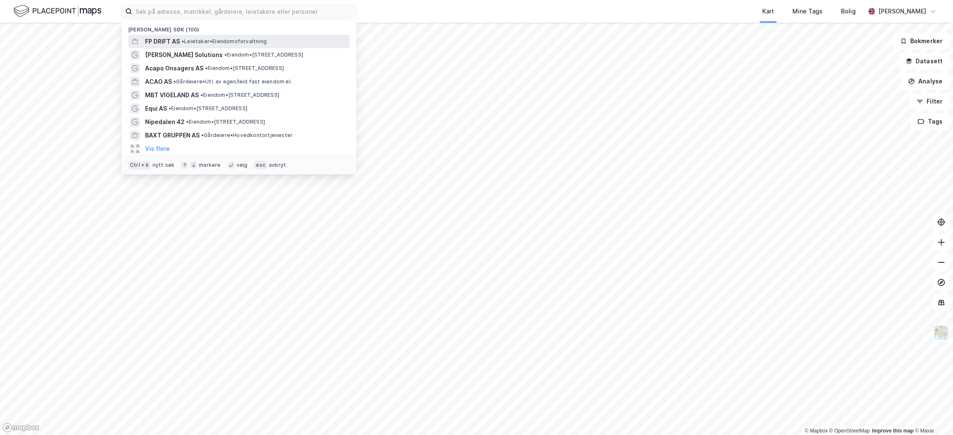
click at [219, 44] on span "• Leietaker • Eiendomsforvaltning" at bounding box center [224, 41] width 85 height 7
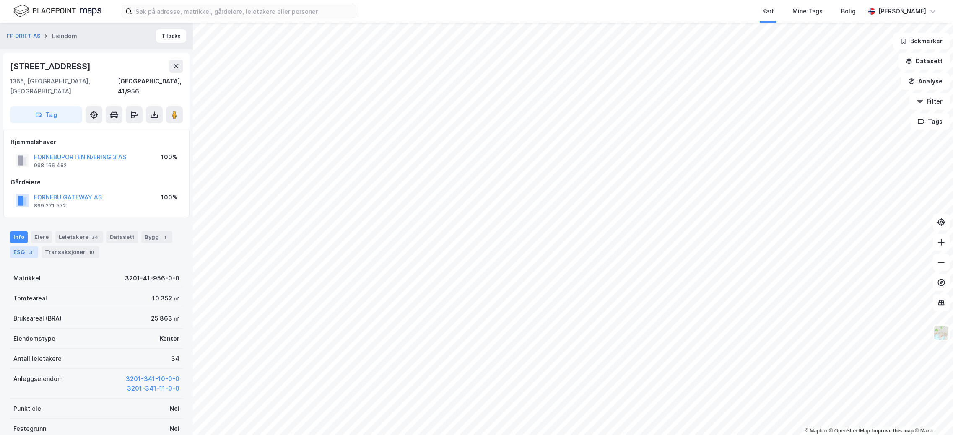
click at [20, 247] on div "ESG 3" at bounding box center [24, 253] width 28 height 12
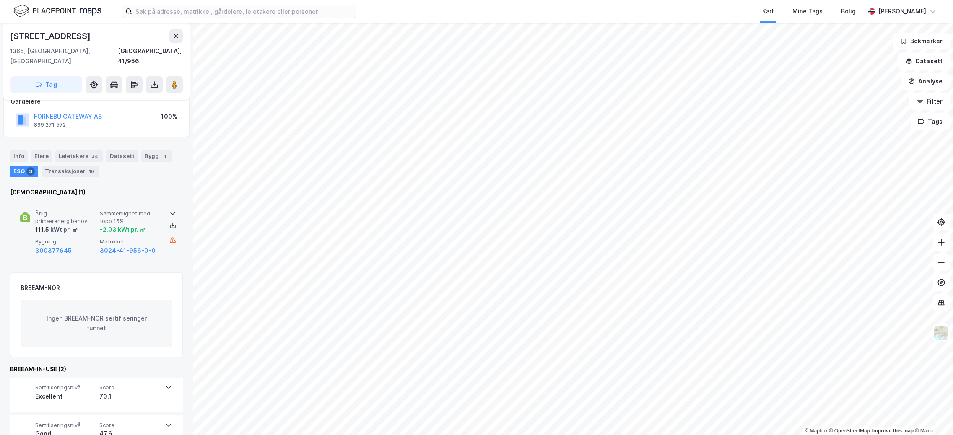
scroll to position [95, 0]
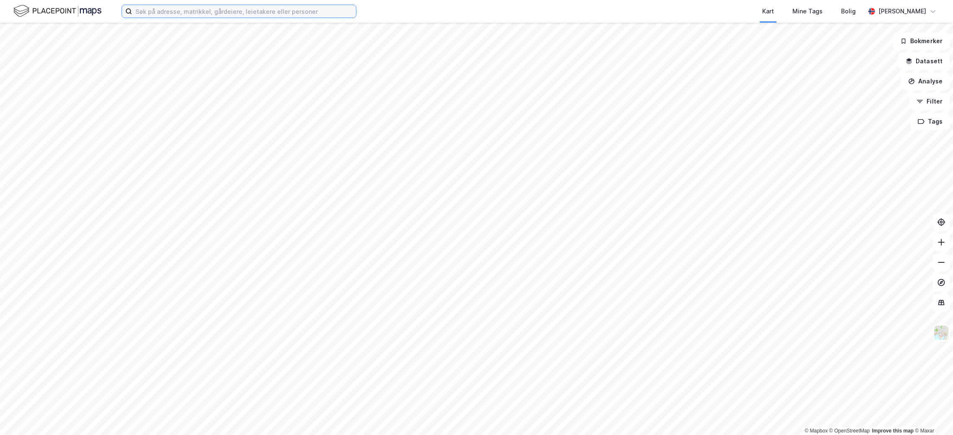
click at [171, 8] on input at bounding box center [244, 11] width 224 height 13
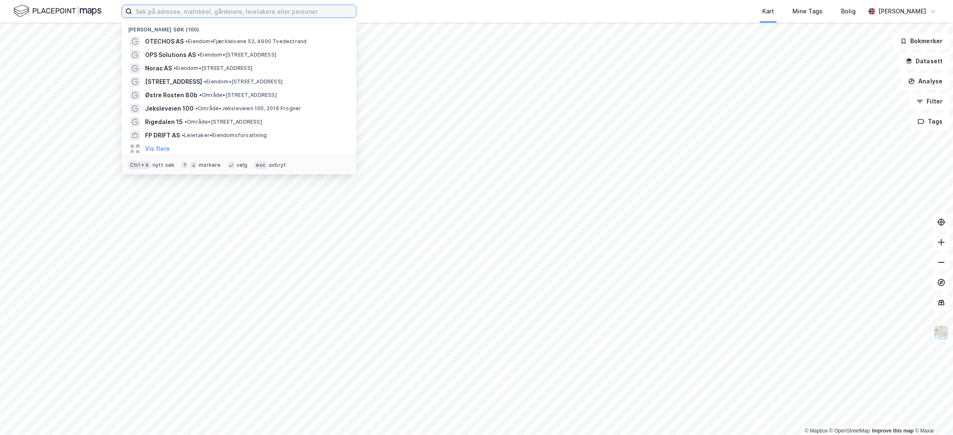
paste input "[PERSON_NAME] AS"
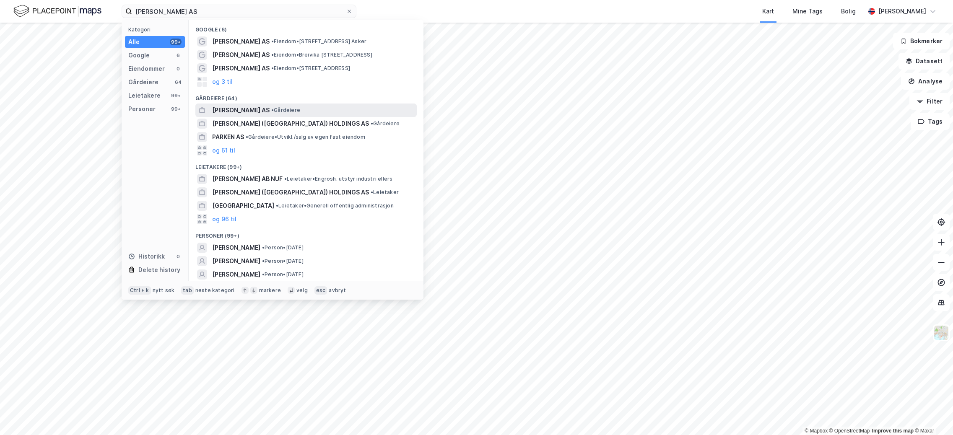
click at [236, 108] on span "[PERSON_NAME] AS" at bounding box center [240, 110] width 57 height 10
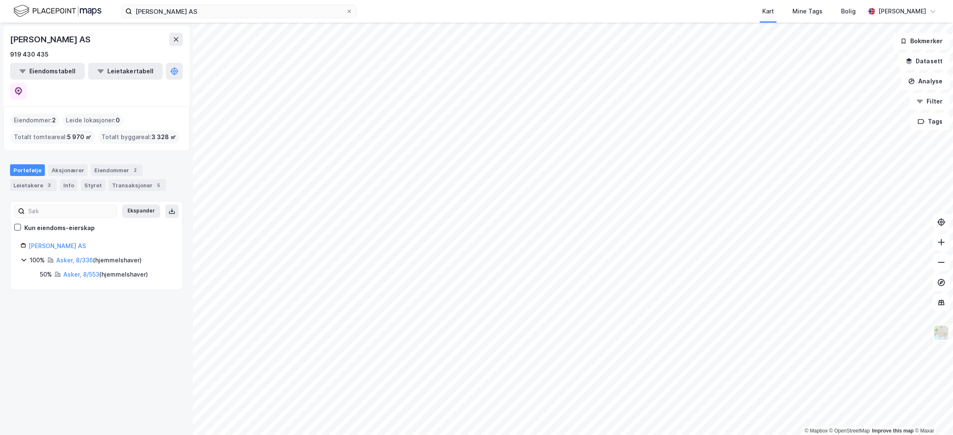
click at [52, 115] on span "2" at bounding box center [54, 120] width 4 height 10
click at [51, 114] on div "Eiendommer : 2" at bounding box center [34, 120] width 49 height 13
click at [78, 257] on link "Asker, 8/336" at bounding box center [74, 260] width 37 height 7
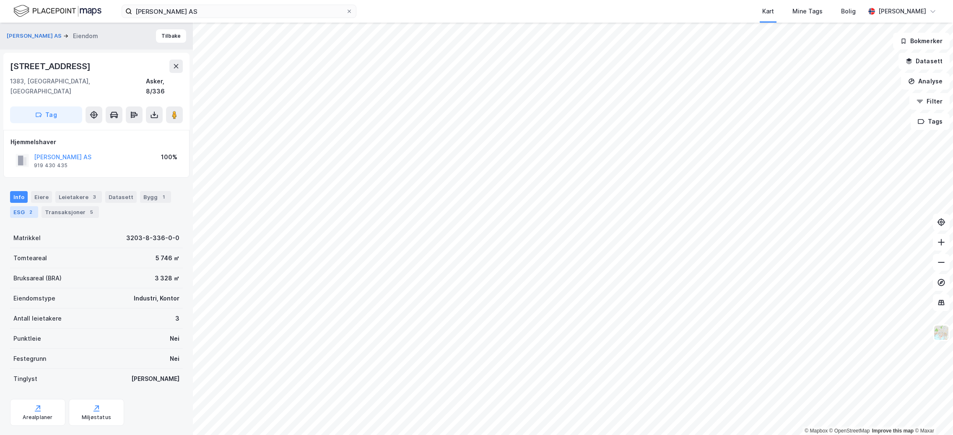
click at [28, 208] on div "2" at bounding box center [30, 212] width 8 height 8
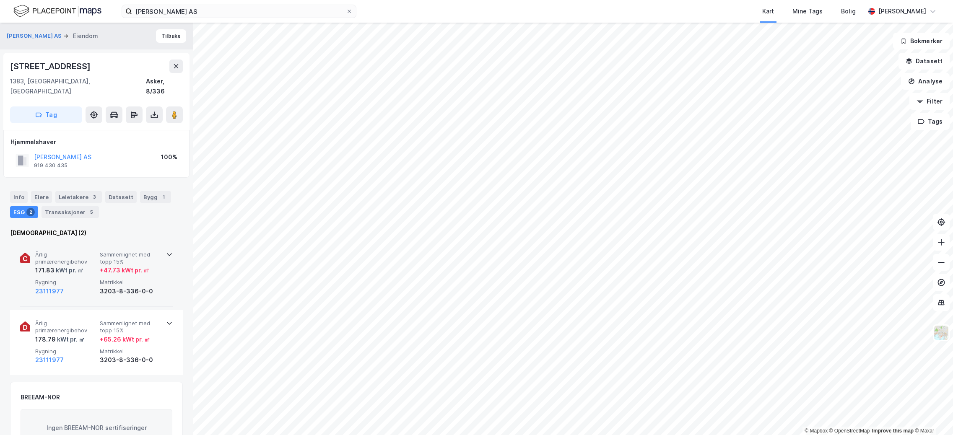
click at [95, 279] on span "Bygning" at bounding box center [65, 282] width 61 height 7
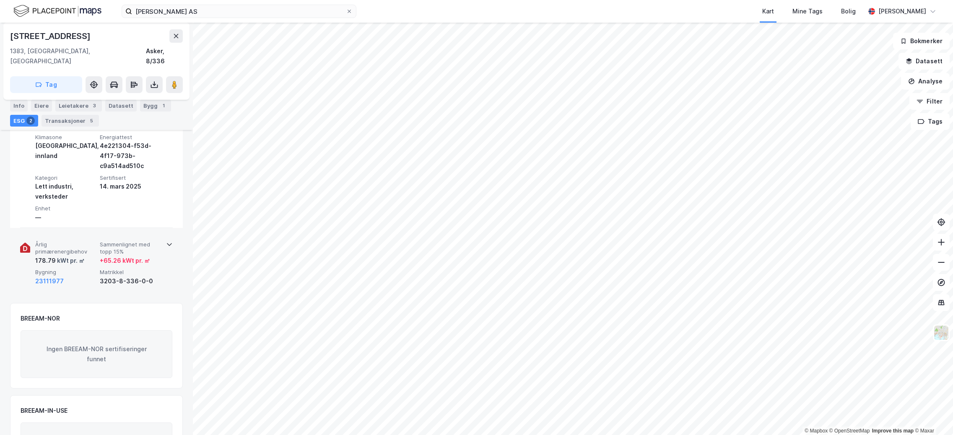
click at [88, 256] on div "178.79 kWt pr. ㎡" at bounding box center [65, 261] width 61 height 10
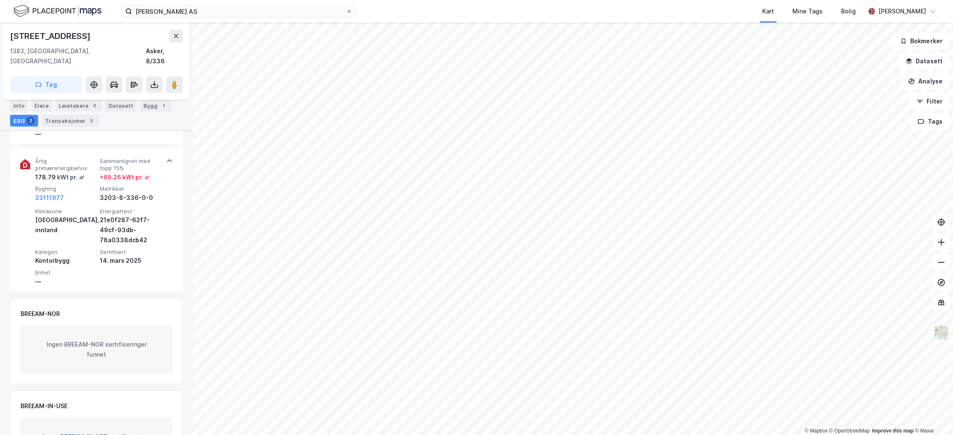
scroll to position [252, 0]
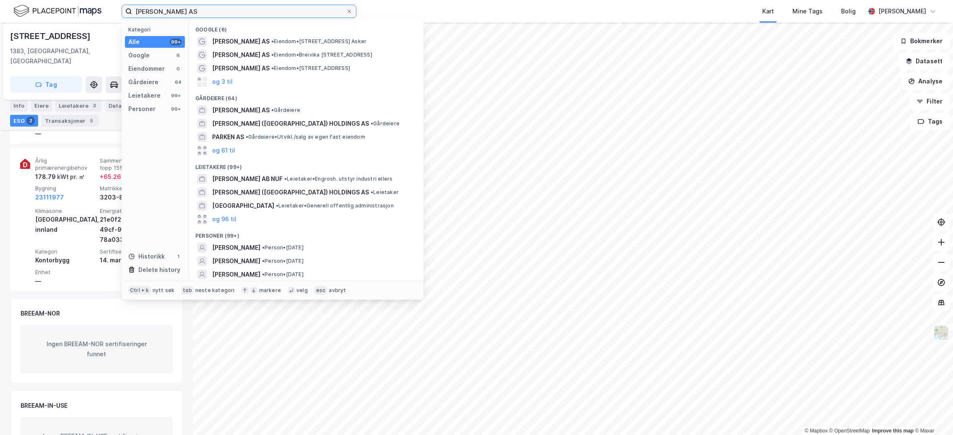
drag, startPoint x: 209, startPoint y: 13, endPoint x: 118, endPoint y: 7, distance: 91.2
click at [118, 7] on div "[PERSON_NAME] AS Kategori Alle 99+ Google 6 Eiendommer 0 Gårdeiere 64 Leietaker…" at bounding box center [476, 11] width 953 height 23
click at [231, 16] on input "[PERSON_NAME] AS" at bounding box center [239, 11] width 214 height 13
drag, startPoint x: 232, startPoint y: 12, endPoint x: 113, endPoint y: 7, distance: 118.8
click at [113, 7] on div "[PERSON_NAME] AS Kategori Alle 99+ Google 6 Eiendommer 0 Gårdeiere 64 Leietaker…" at bounding box center [476, 11] width 953 height 23
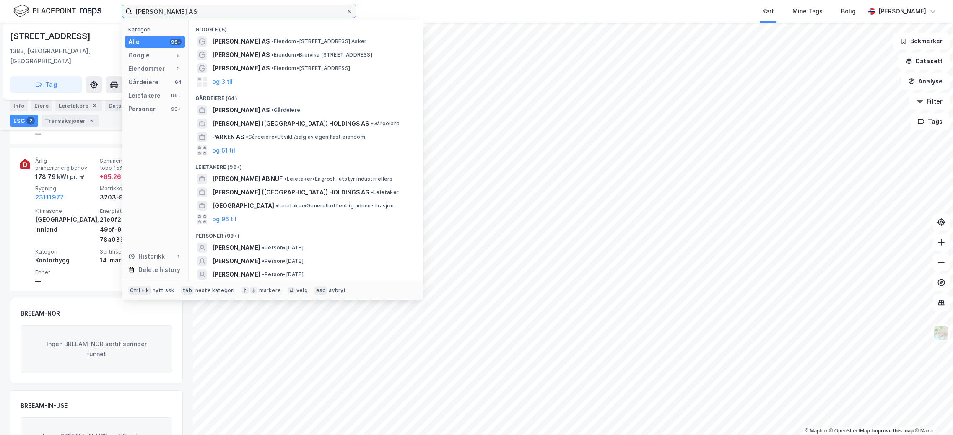
paste input "Seal Engineering"
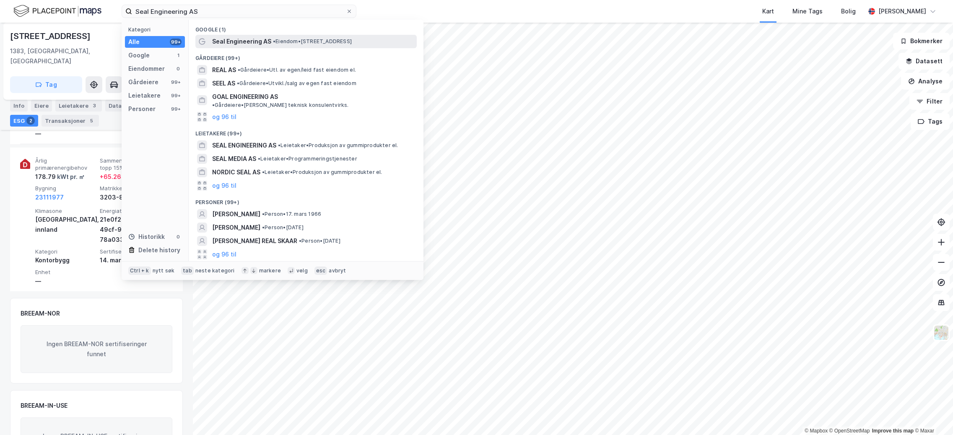
click at [263, 44] on span "Seal Engineering AS" at bounding box center [241, 41] width 59 height 10
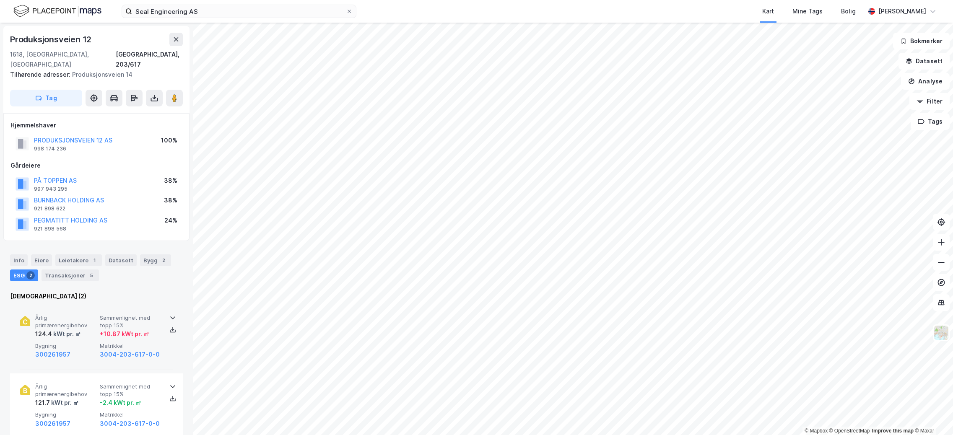
click at [35, 319] on span "Årlig primærenergibehov" at bounding box center [65, 322] width 61 height 15
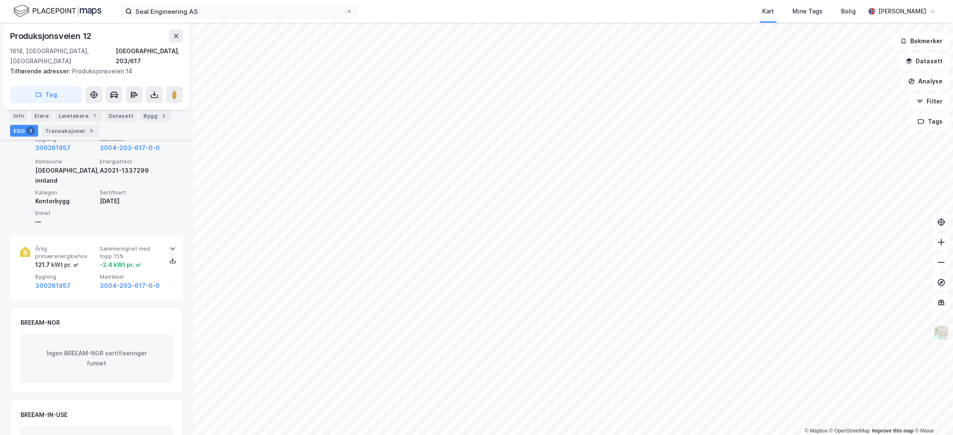
scroll to position [210, 0]
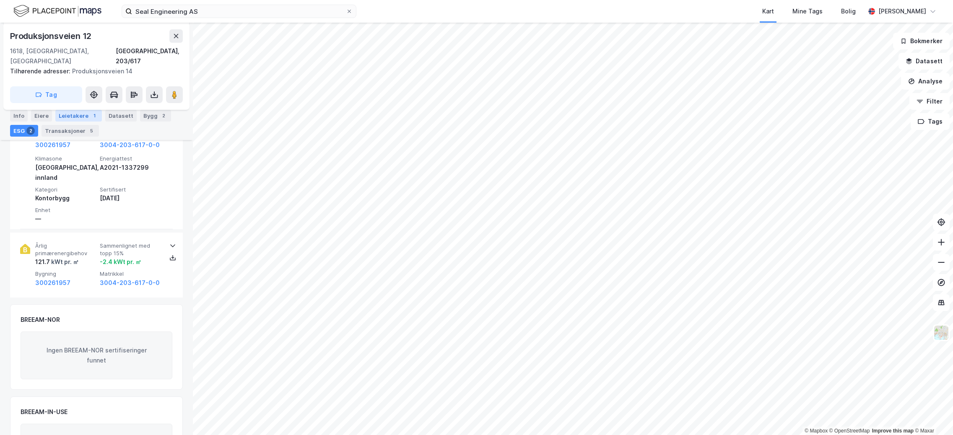
click at [74, 114] on div "Leietakere 1" at bounding box center [78, 116] width 47 height 12
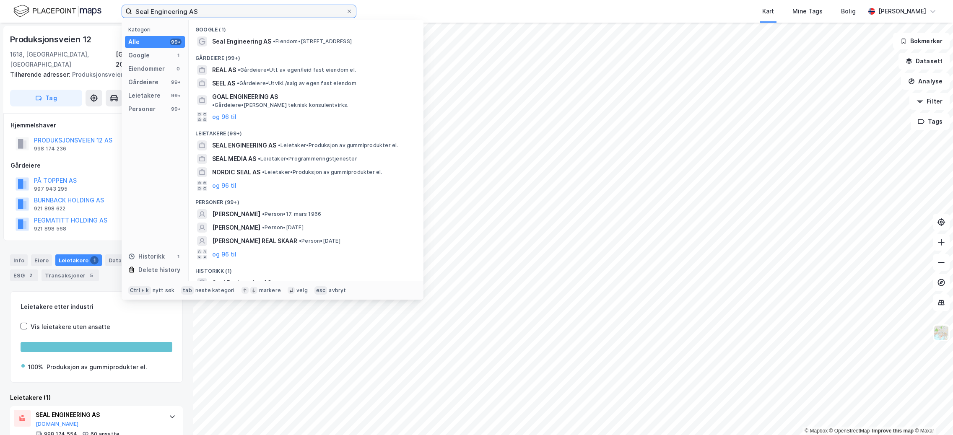
click at [223, 9] on input "Seal Engineering AS" at bounding box center [239, 11] width 214 height 13
drag, startPoint x: 200, startPoint y: 10, endPoint x: 77, endPoint y: 8, distance: 122.5
click at [77, 8] on div "Seal Engineering AS Kategori Alle 99+ Google 1 Eiendommer 0 Gårdeiere 99+ Leiet…" at bounding box center [476, 11] width 953 height 23
paste input "[STREET_ADDRESS]"
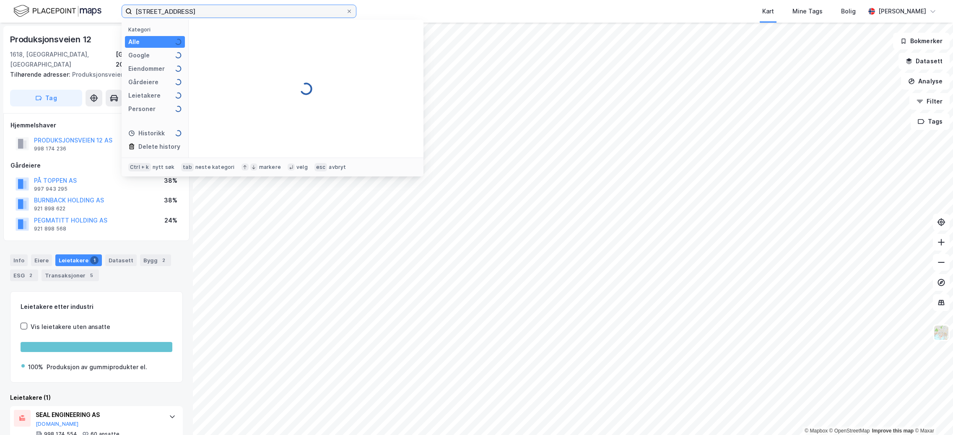
type input "[STREET_ADDRESS]"
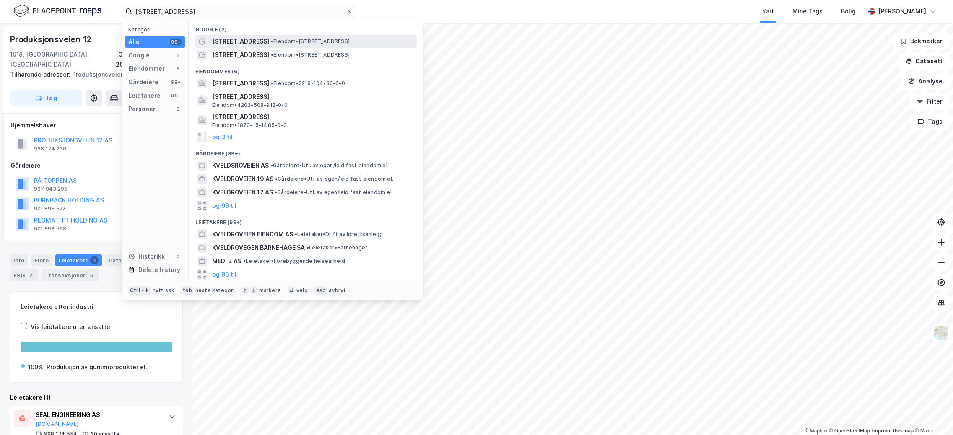
click at [252, 46] on span "[STREET_ADDRESS]" at bounding box center [240, 41] width 57 height 10
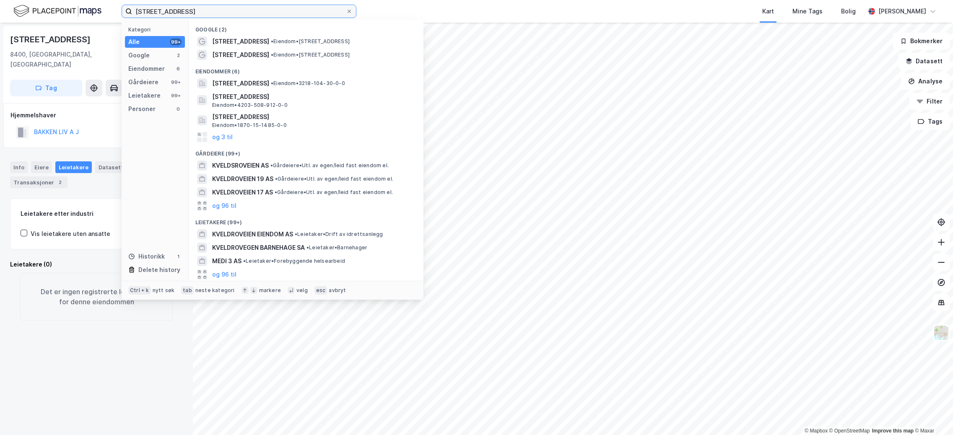
click at [197, 15] on input "[STREET_ADDRESS]" at bounding box center [239, 11] width 214 height 13
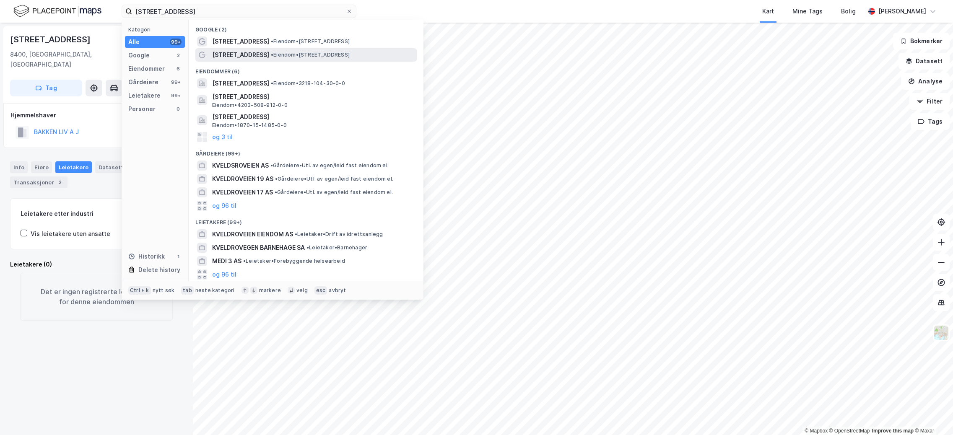
click at [237, 52] on span "[STREET_ADDRESS]" at bounding box center [240, 55] width 57 height 10
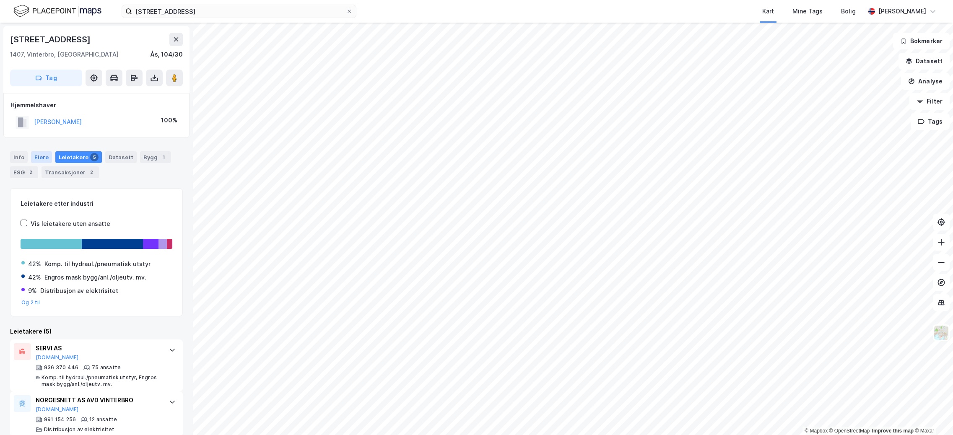
click at [47, 159] on div "Eiere" at bounding box center [41, 157] width 21 height 12
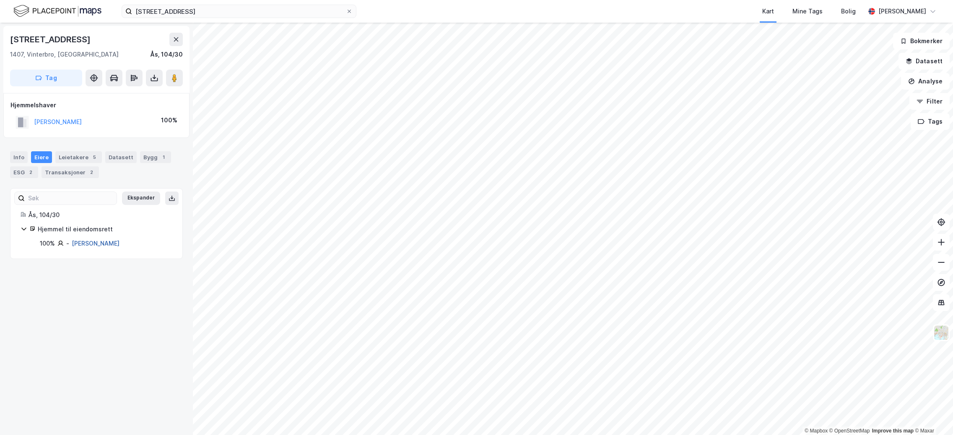
click at [90, 243] on link "[PERSON_NAME]" at bounding box center [96, 243] width 48 height 7
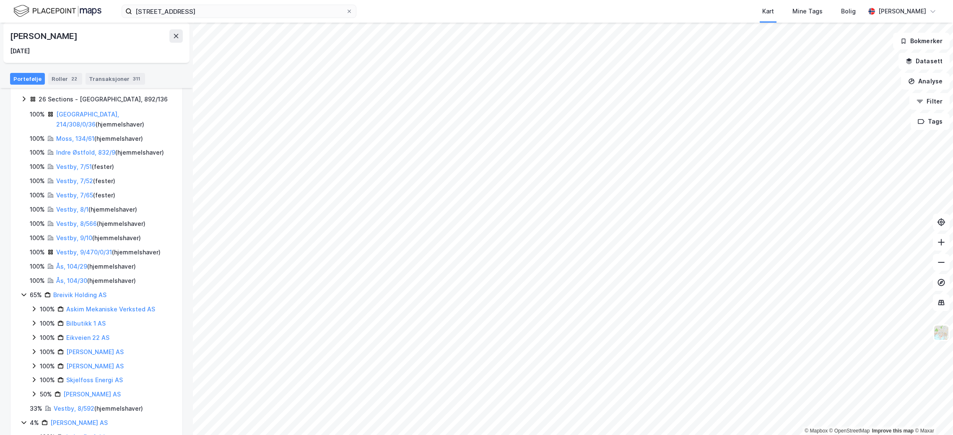
scroll to position [7, 0]
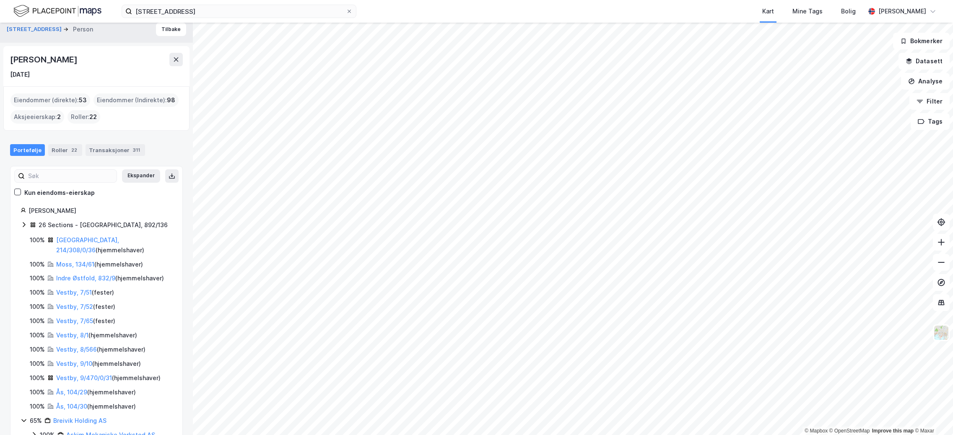
click at [70, 164] on div "Portefølje Roller 22 Transaksjoner 311 Ekspander Kun eiendoms-eierskap [PERSON_…" at bounding box center [96, 368] width 173 height 469
click at [72, 157] on div "Portefølje Roller 22 Transaksjoner 311" at bounding box center [96, 146] width 193 height 25
click at [71, 153] on div "22" at bounding box center [74, 150] width 9 height 8
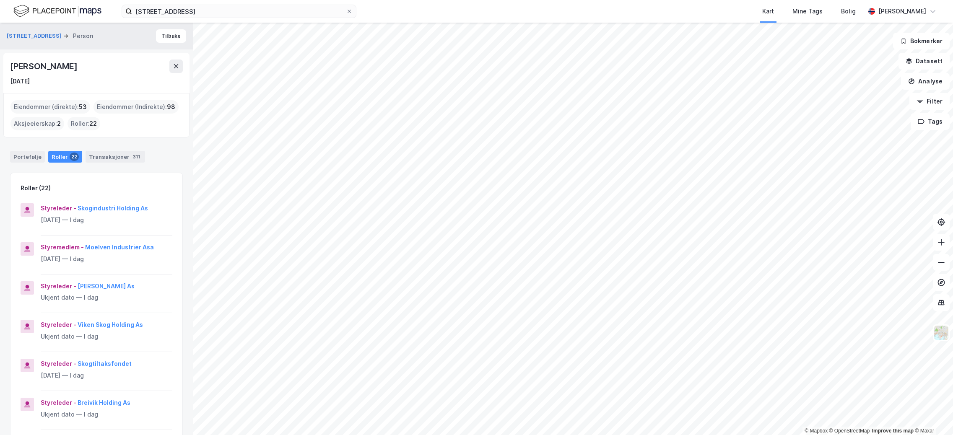
drag, startPoint x: 87, startPoint y: 65, endPoint x: 10, endPoint y: 60, distance: 77.3
click at [10, 60] on div "[PERSON_NAME]" at bounding box center [96, 66] width 173 height 13
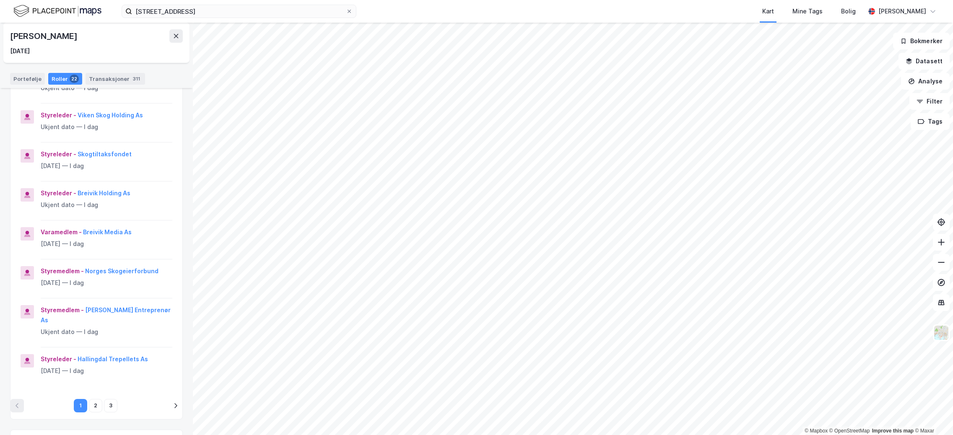
scroll to position [252, 0]
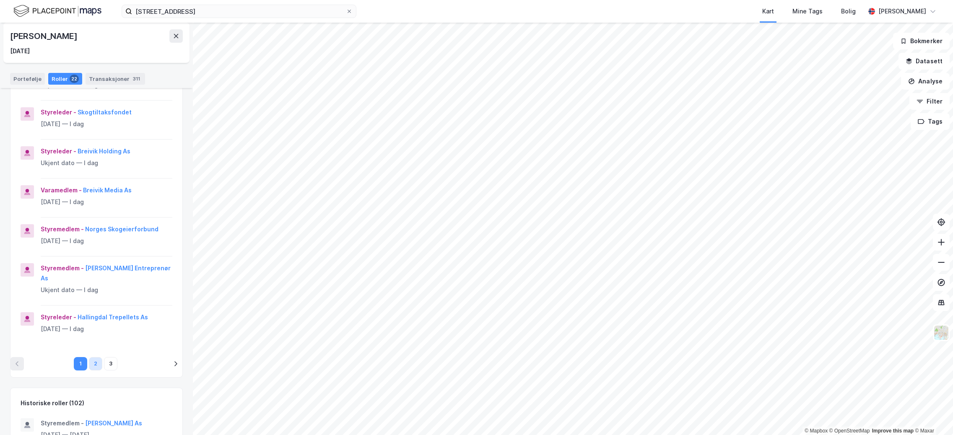
click at [91, 357] on button "2" at bounding box center [95, 363] width 13 height 13
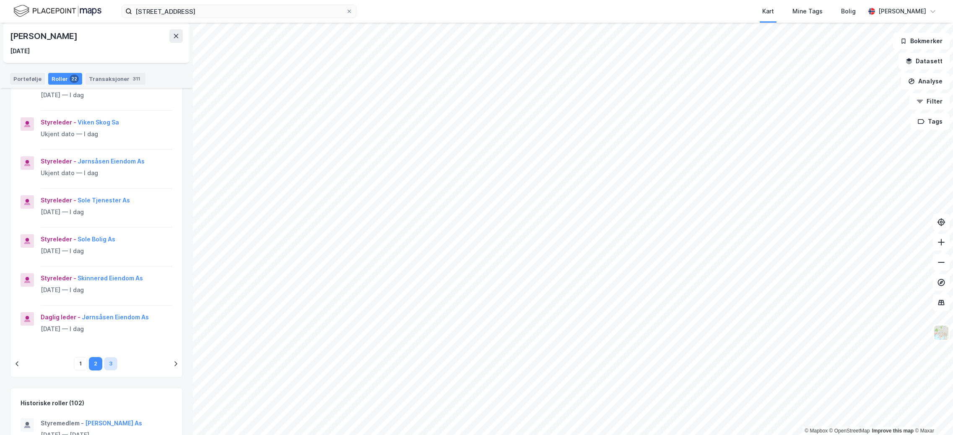
click at [104, 357] on button "3" at bounding box center [110, 363] width 13 height 13
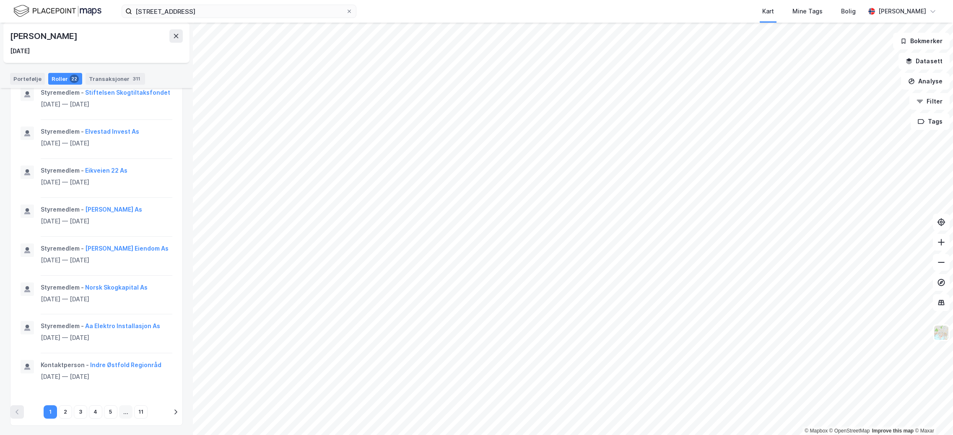
scroll to position [340, 0]
click at [47, 411] on button "1" at bounding box center [50, 411] width 13 height 13
click at [29, 80] on div "Portefølje" at bounding box center [27, 79] width 35 height 12
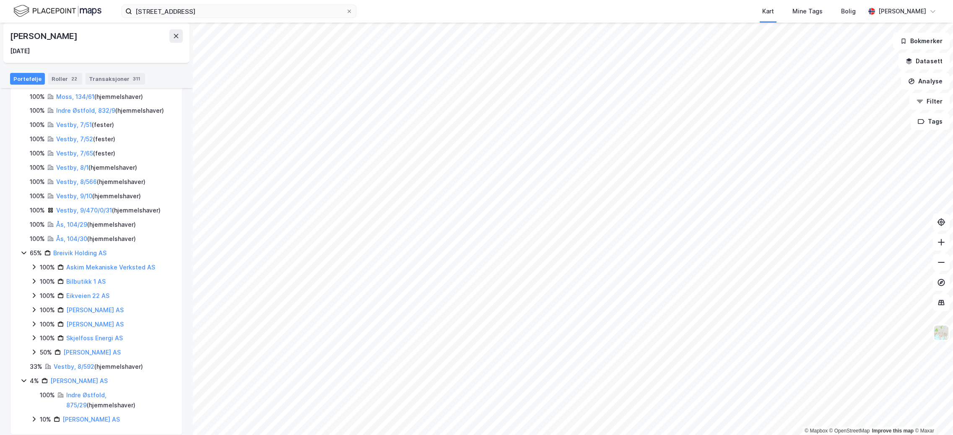
scroll to position [7, 0]
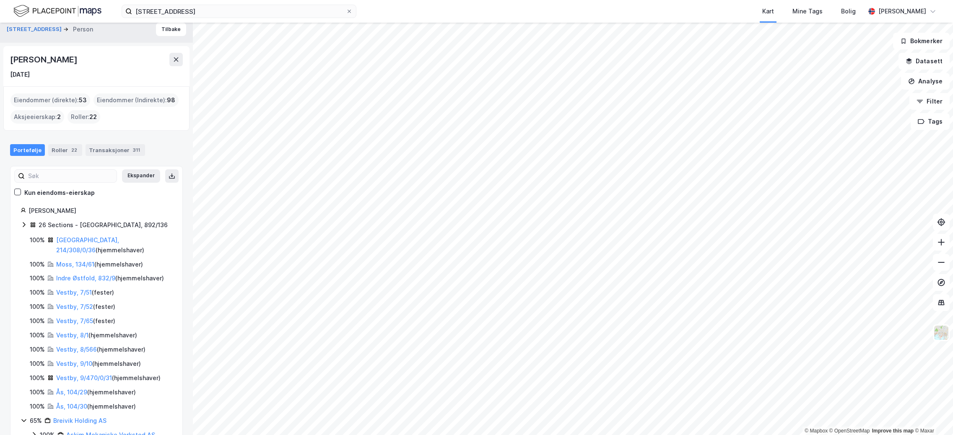
drag, startPoint x: 95, startPoint y: 54, endPoint x: 8, endPoint y: 53, distance: 86.8
click at [8, 53] on div "[PERSON_NAME] [DATE]" at bounding box center [96, 66] width 186 height 40
copy div "[PERSON_NAME]"
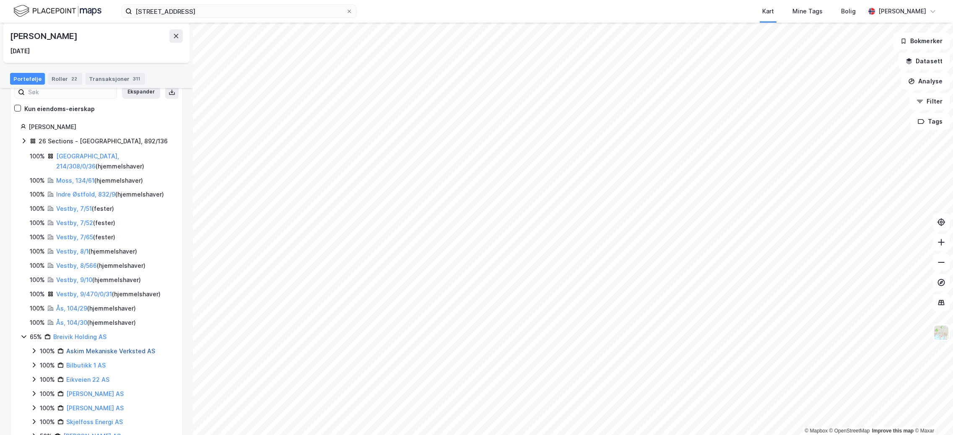
scroll to position [49, 0]
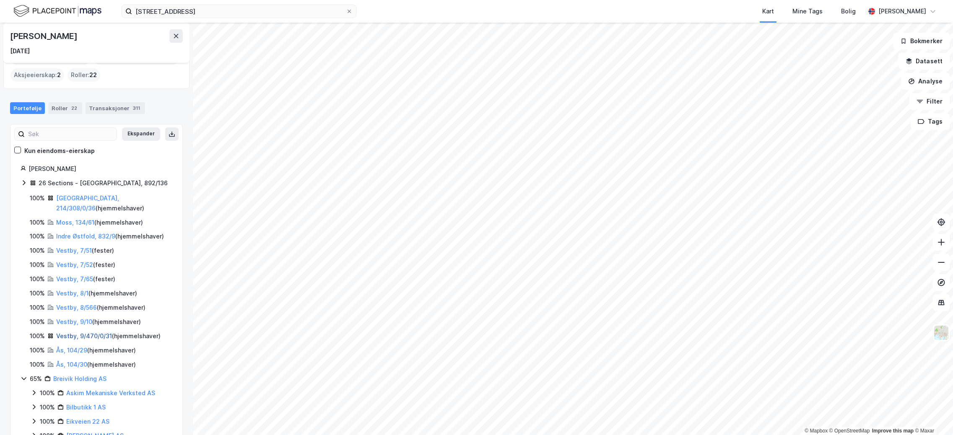
click at [82, 333] on link "Vestby, 9/470/0/31" at bounding box center [84, 336] width 56 height 7
